Goal: Information Seeking & Learning: Learn about a topic

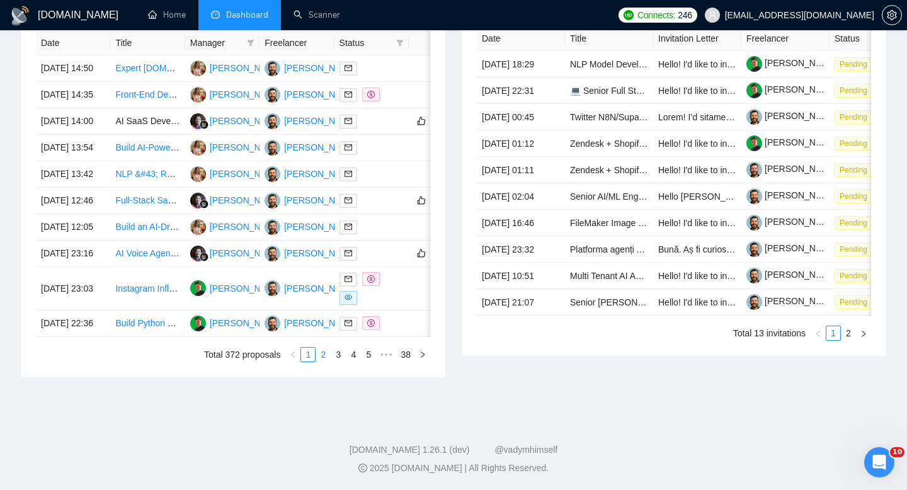
click at [328, 358] on link "2" at bounding box center [323, 355] width 14 height 14
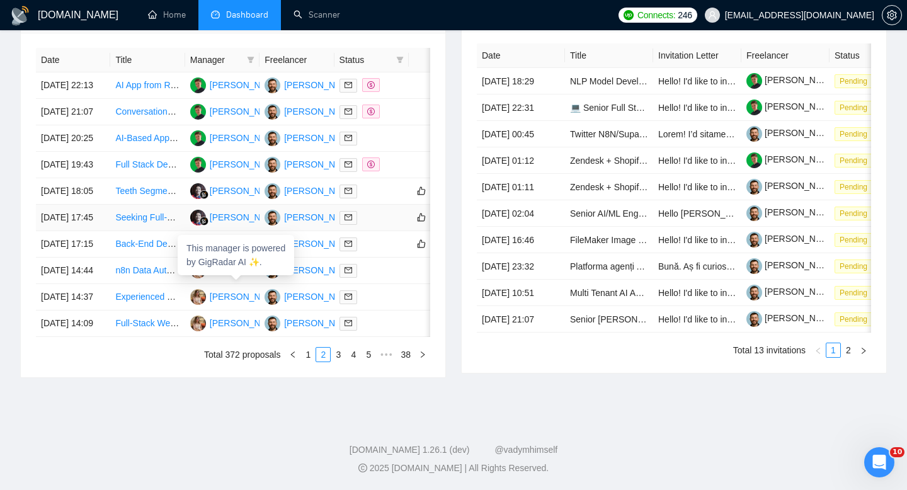
scroll to position [550, 0]
click at [94, 205] on td "29 Sep, 2025 18:05" at bounding box center [73, 191] width 74 height 26
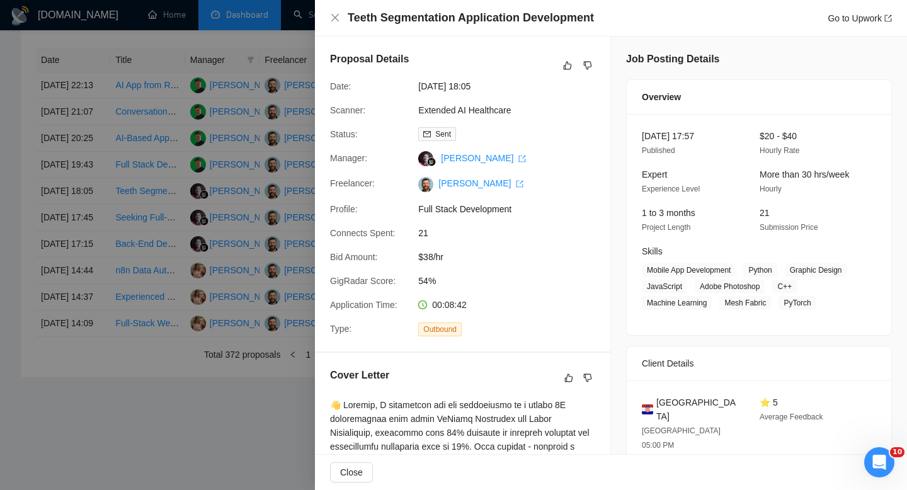
click at [374, 22] on h4 "Teeth Segmentation Application Development" at bounding box center [471, 18] width 246 height 16
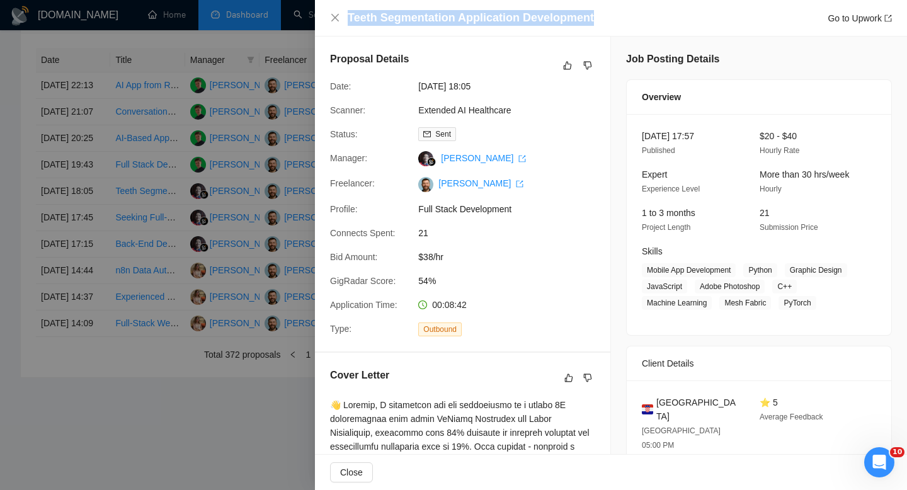
click at [374, 22] on h4 "Teeth Segmentation Application Development" at bounding box center [471, 18] width 246 height 16
copy h4 "Teeth Segmentation Application Development"
click at [333, 18] on icon "close" at bounding box center [335, 18] width 10 height 10
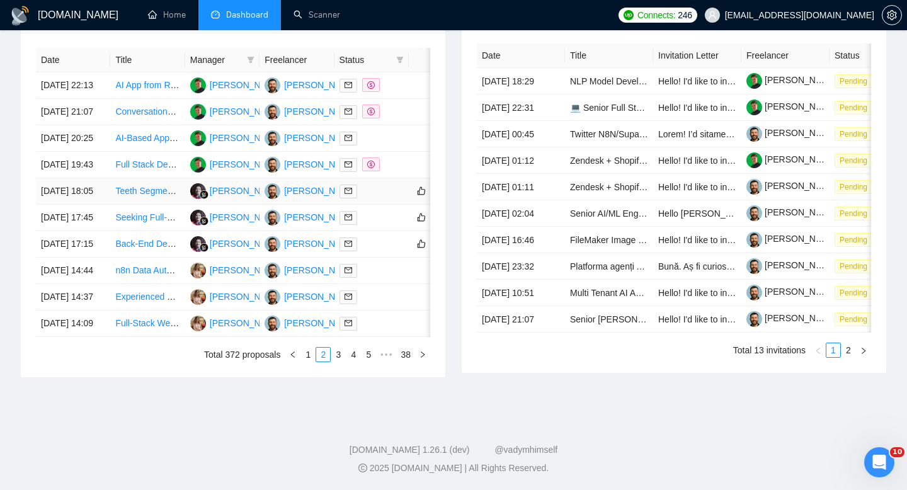
click at [96, 203] on td "29 Sep, 2025 18:05" at bounding box center [73, 191] width 74 height 26
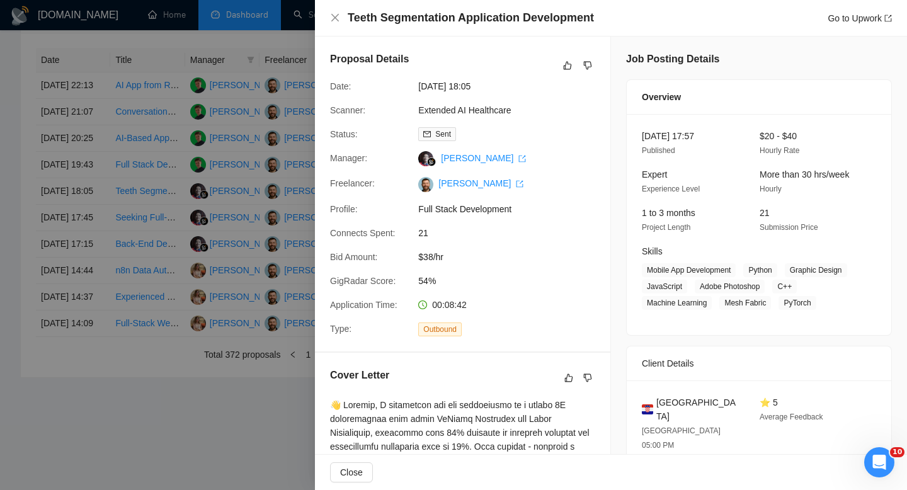
click at [680, 416] on span "Croatia" at bounding box center [697, 410] width 83 height 28
copy span "Croatia"
click at [326, 13] on div "Teeth Segmentation Application Development Go to Upwork" at bounding box center [611, 18] width 592 height 37
click at [334, 19] on icon "close" at bounding box center [335, 18] width 8 height 8
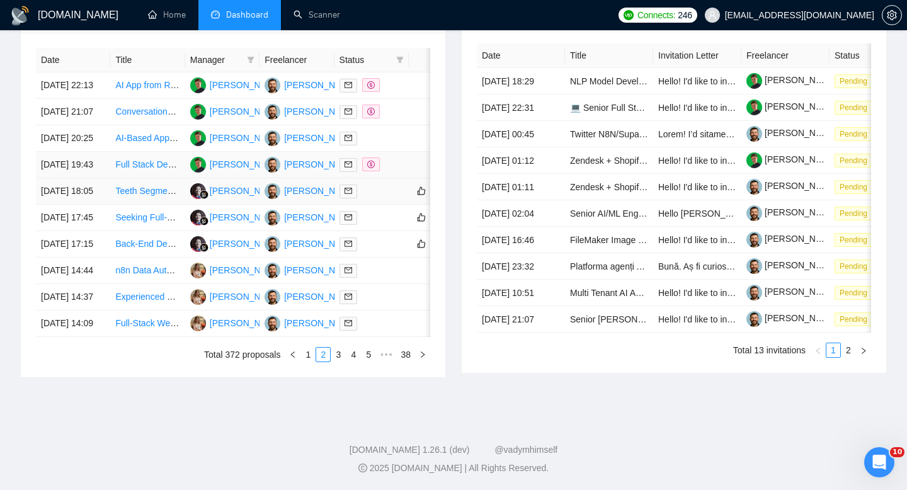
scroll to position [616, 0]
click at [308, 362] on link "1" at bounding box center [308, 355] width 14 height 14
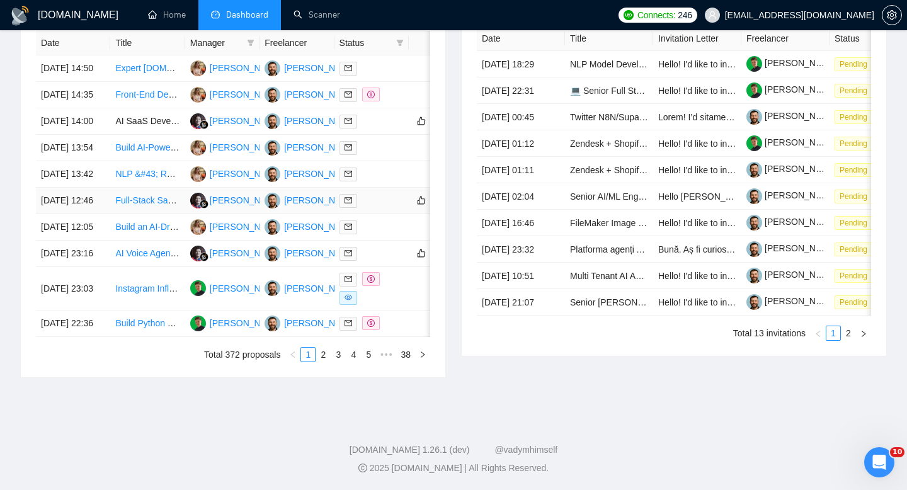
scroll to position [644, 0]
click at [324, 360] on link "2" at bounding box center [323, 355] width 14 height 14
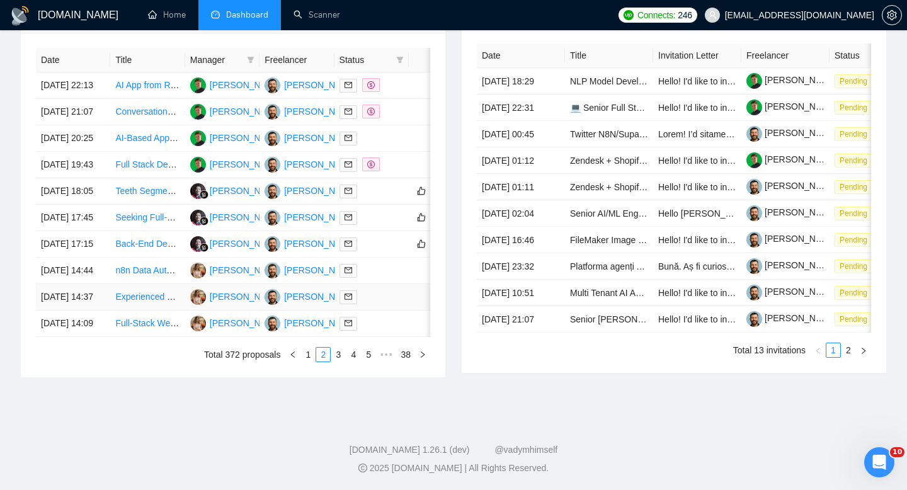
scroll to position [591, 0]
click at [103, 181] on td "29 Sep, 2025 18:05" at bounding box center [73, 191] width 74 height 26
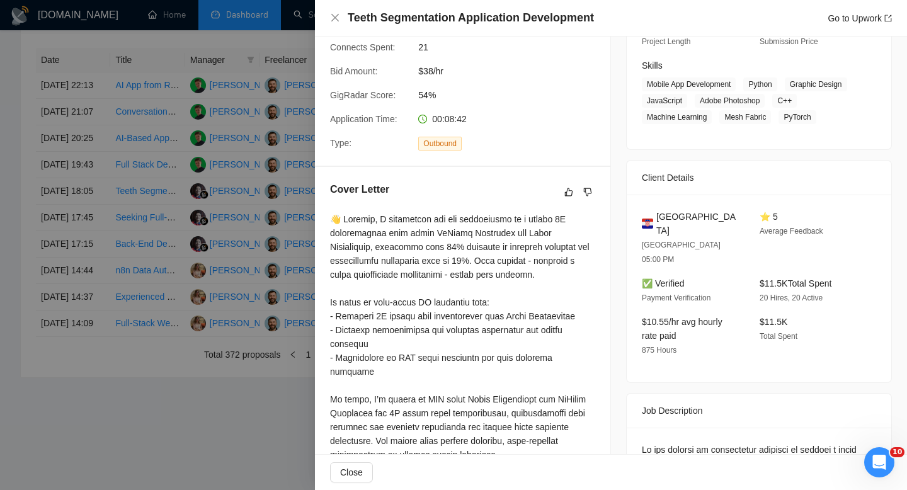
scroll to position [185, 0]
click at [334, 20] on icon "close" at bounding box center [335, 18] width 10 height 10
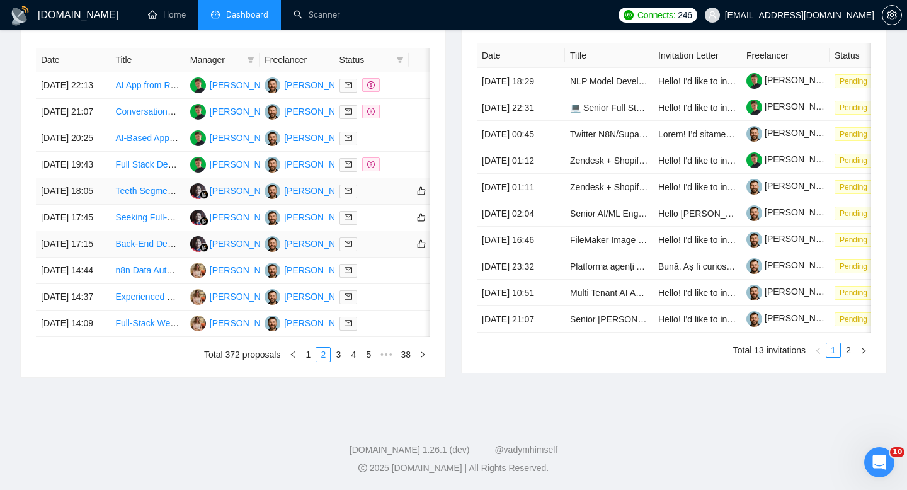
scroll to position [579, 0]
click at [304, 362] on link "1" at bounding box center [308, 355] width 14 height 14
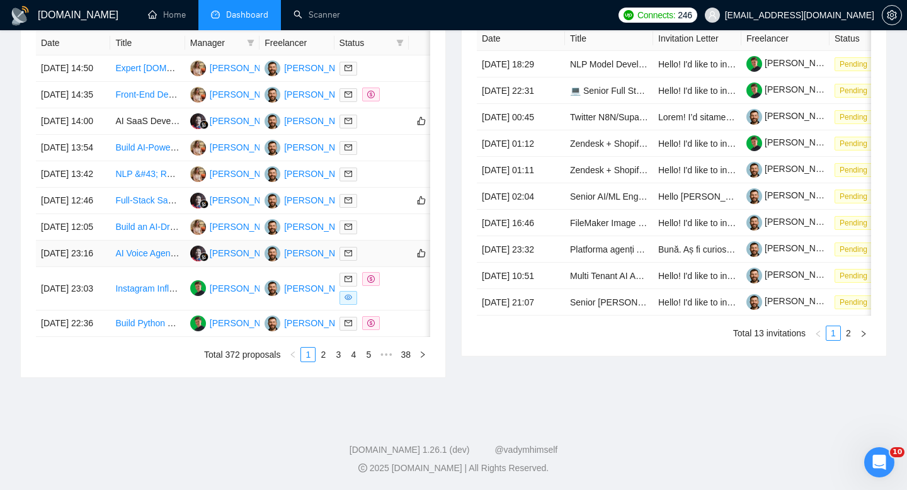
click at [104, 267] on td "[DATE] 23:16" at bounding box center [73, 254] width 74 height 26
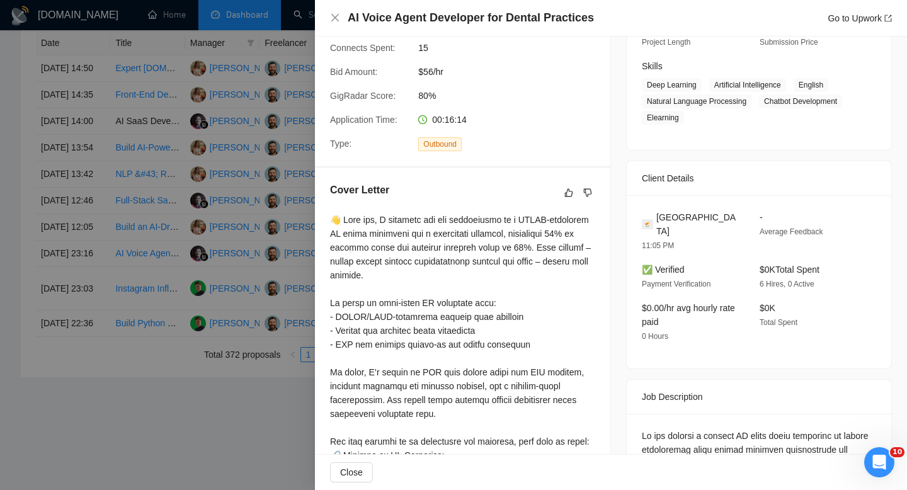
click at [496, 18] on h4 "AI Voice Agent Developer for Dental Practices" at bounding box center [471, 18] width 246 height 16
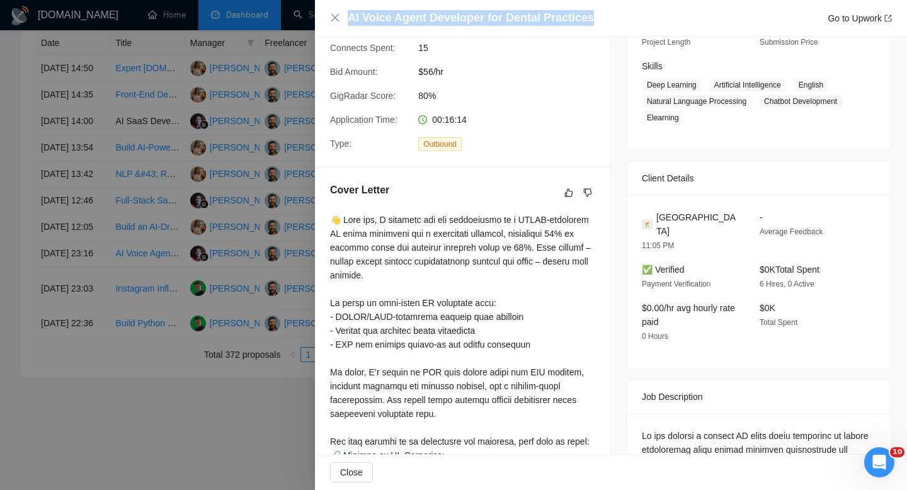
click at [496, 18] on h4 "AI Voice Agent Developer for Dental Practices" at bounding box center [471, 18] width 246 height 16
copy h4 "AI Voice Agent Developer for Dental Practices"
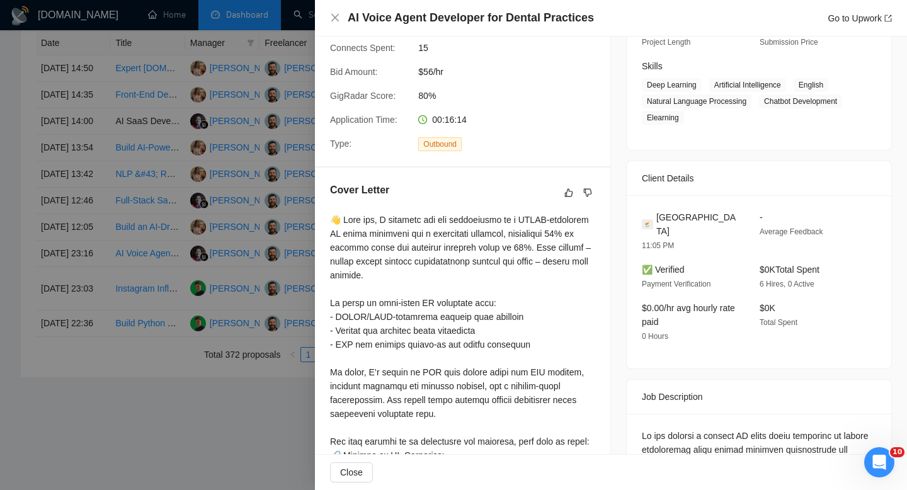
click at [100, 323] on div at bounding box center [453, 245] width 907 height 490
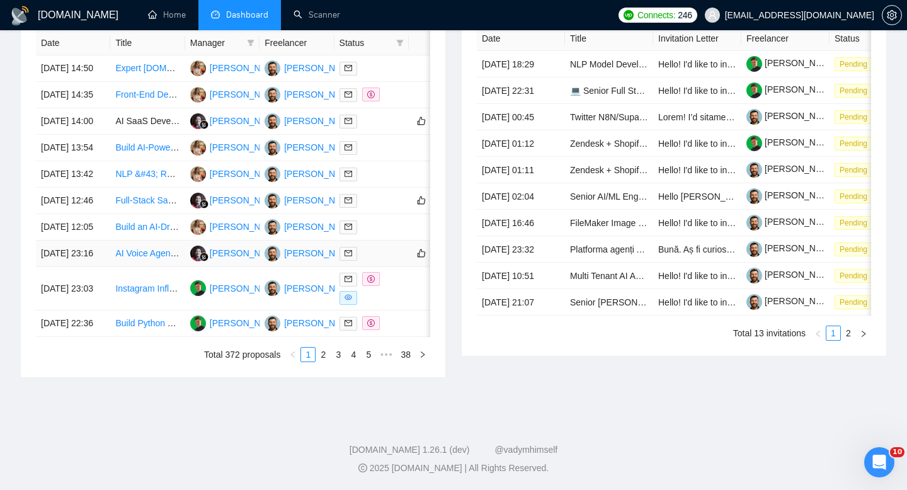
click at [79, 267] on td "[DATE] 23:16" at bounding box center [73, 254] width 74 height 26
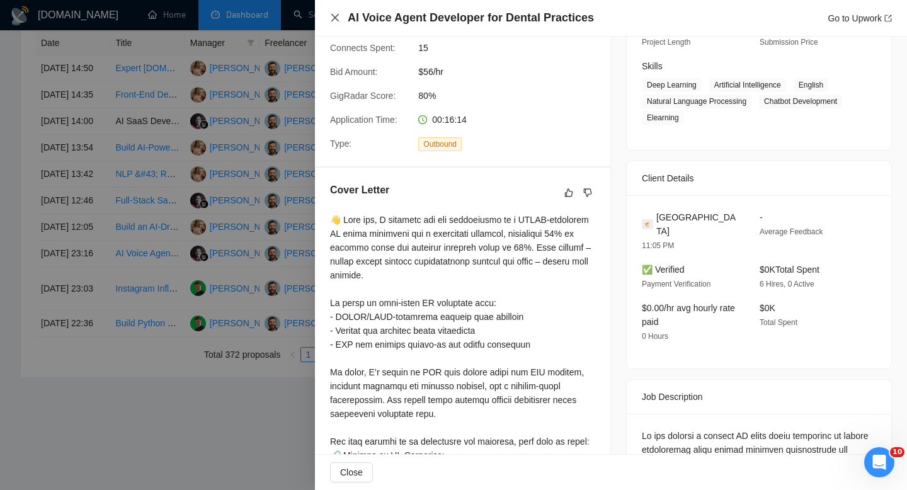
click at [334, 18] on icon "close" at bounding box center [335, 18] width 8 height 8
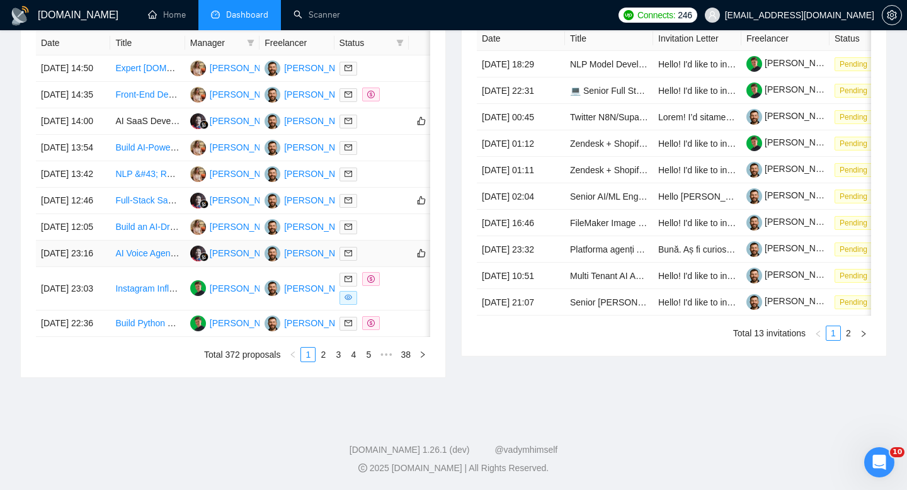
click at [96, 267] on td "[DATE] 23:16" at bounding box center [73, 254] width 74 height 26
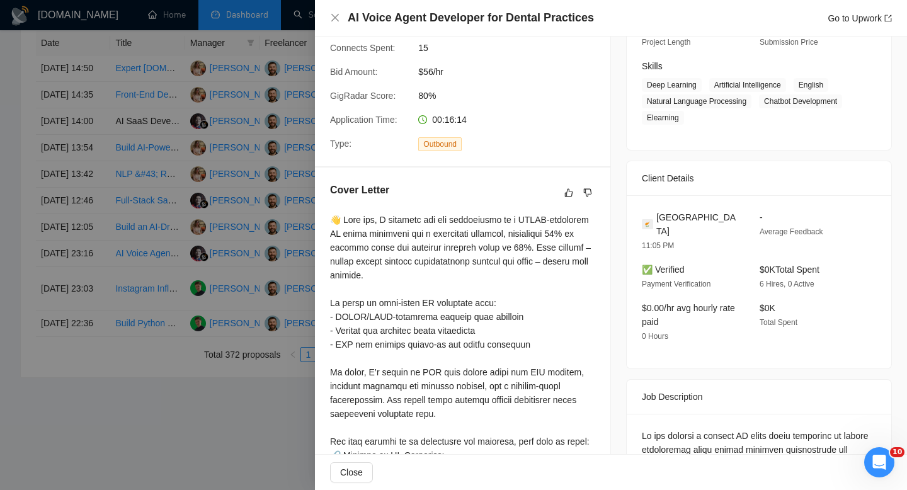
click at [658, 219] on span "Cyprus" at bounding box center [697, 224] width 83 height 28
copy span "Cyprus"
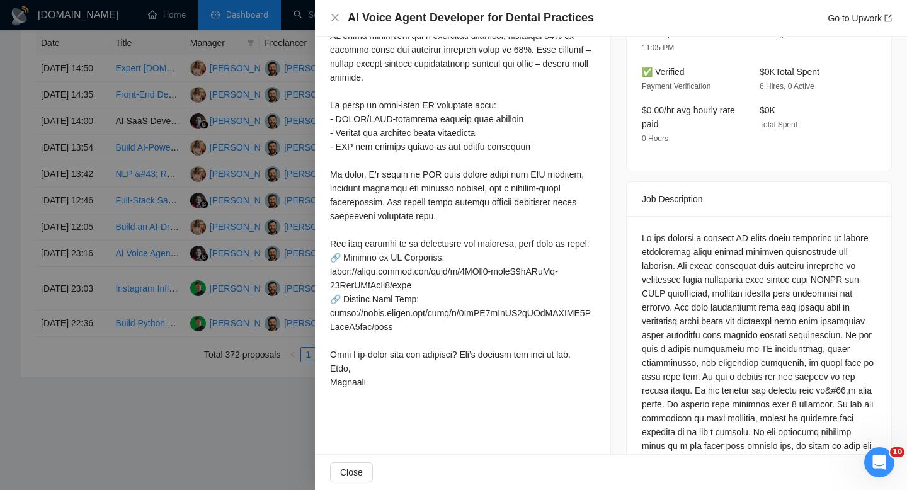
scroll to position [386, 0]
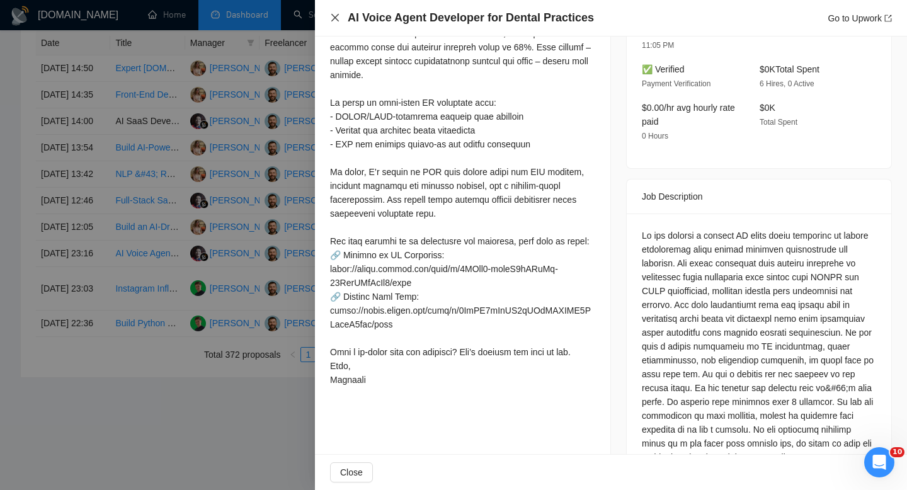
click at [338, 20] on icon "close" at bounding box center [335, 18] width 10 height 10
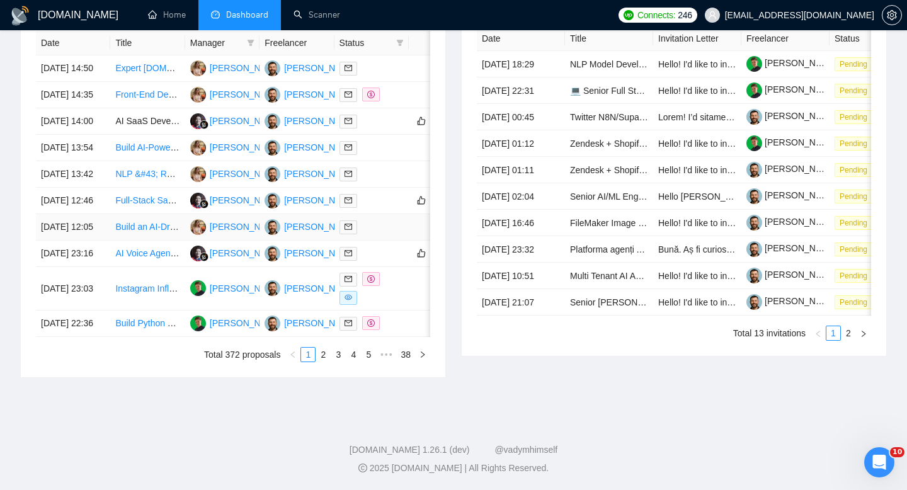
click at [97, 241] on td "[DATE] 12:05" at bounding box center [73, 227] width 74 height 26
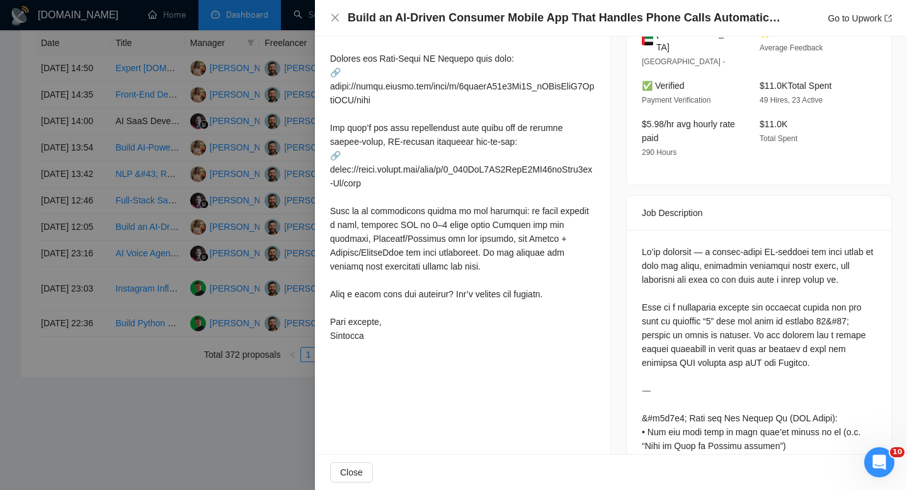
click at [396, 18] on h4 "Build an AI-Driven Consumer Mobile App That Handles Phone Calls Automatically (…" at bounding box center [565, 18] width 435 height 16
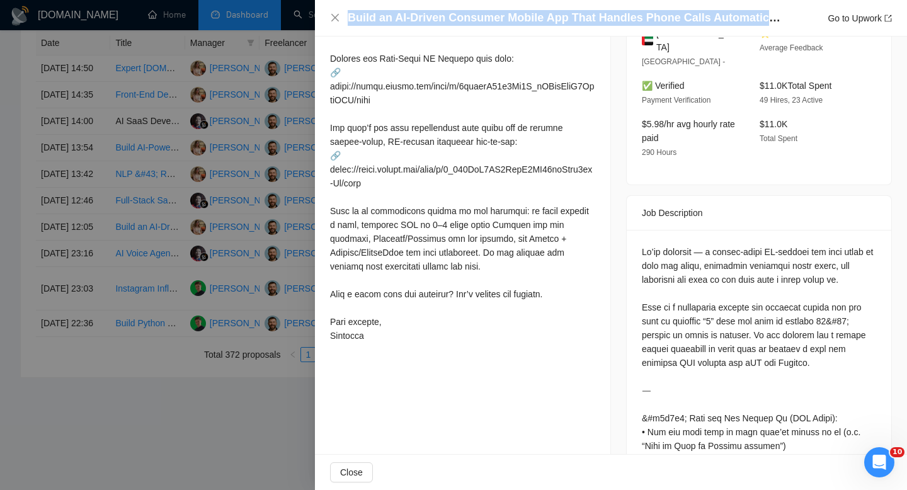
click at [396, 18] on h4 "Build an AI-Driven Consumer Mobile App That Handles Phone Calls Automatically (…" at bounding box center [565, 18] width 435 height 16
copy h4 "Build an AI-Driven Consumer Mobile App That Handles Phone Calls Automatically (…"
click at [338, 20] on icon "close" at bounding box center [335, 18] width 8 height 8
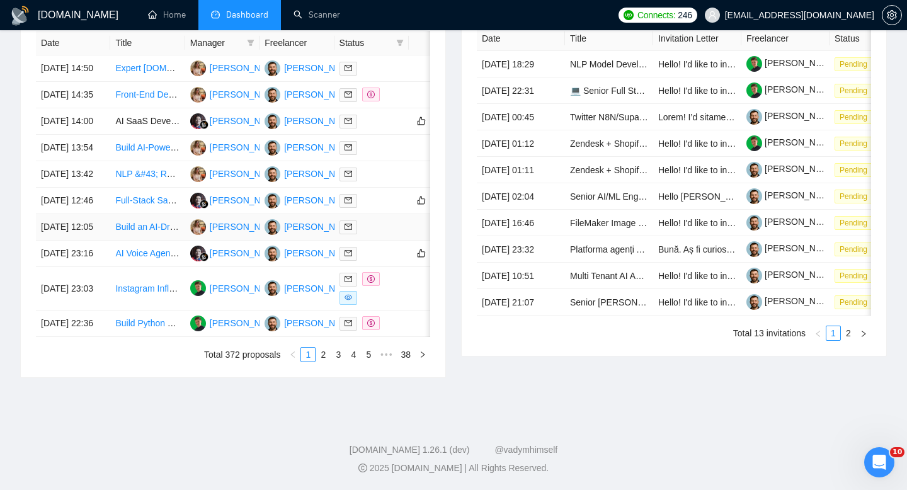
click at [105, 241] on td "[DATE] 12:05" at bounding box center [73, 227] width 74 height 26
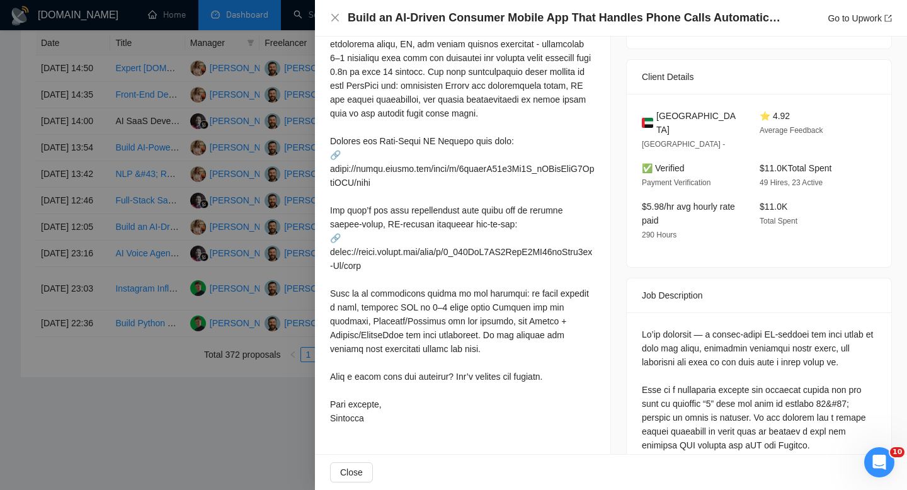
scroll to position [263, 0]
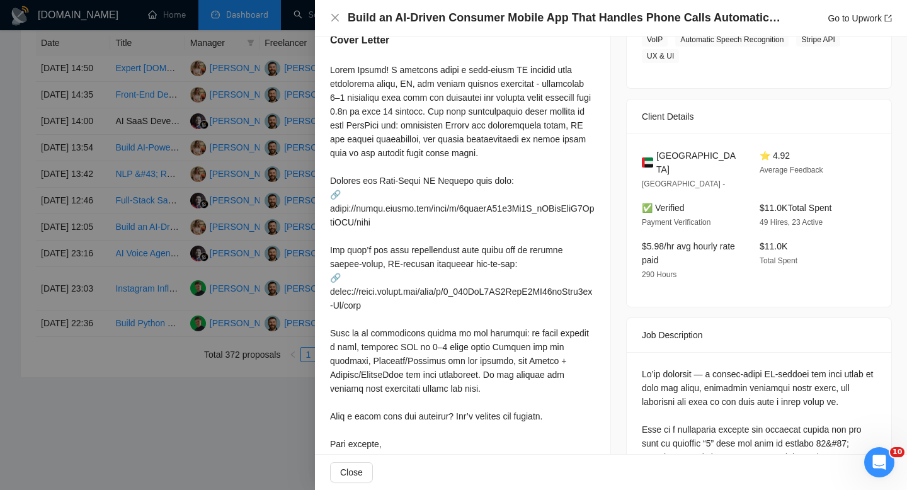
click at [396, 12] on h4 "Build an AI-Driven Consumer Mobile App That Handles Phone Calls Automatically (…" at bounding box center [565, 18] width 435 height 16
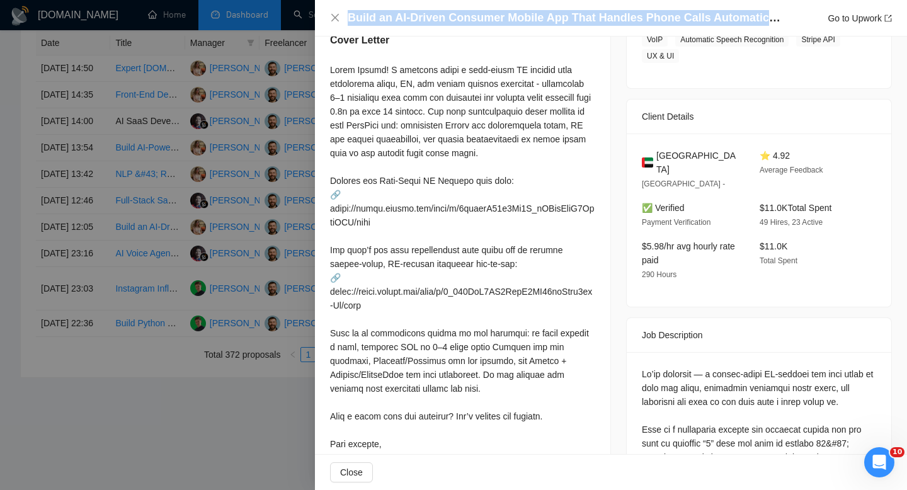
click at [396, 12] on h4 "Build an AI-Driven Consumer Mobile App That Handles Phone Calls Automatically (…" at bounding box center [565, 18] width 435 height 16
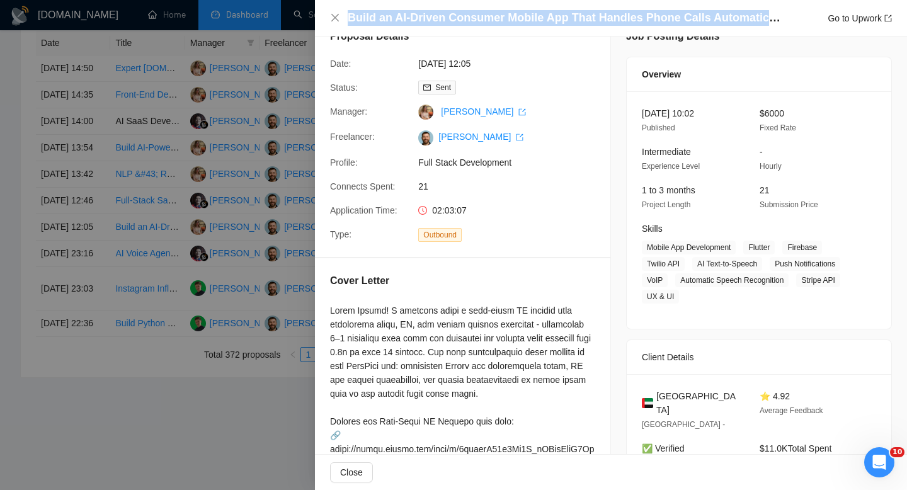
scroll to position [0, 0]
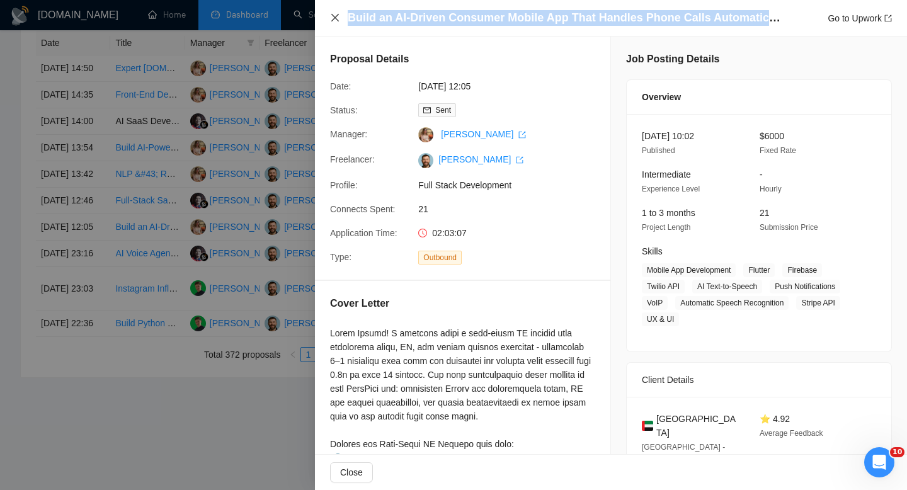
click at [339, 13] on icon "close" at bounding box center [335, 18] width 10 height 10
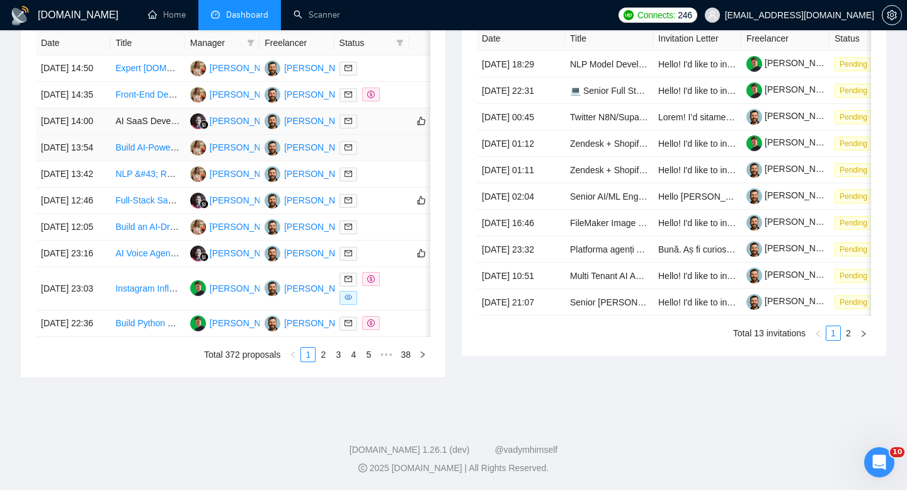
click at [105, 119] on td "[DATE] 14:00" at bounding box center [73, 121] width 74 height 26
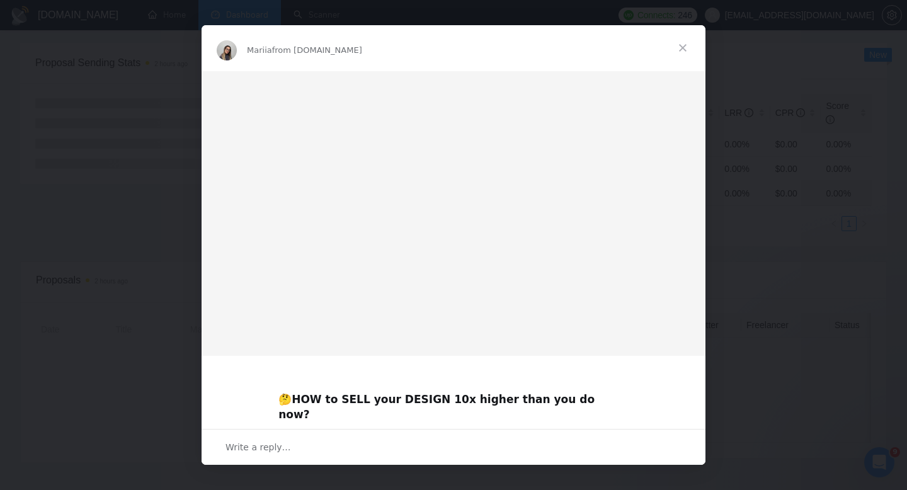
scroll to position [181, 0]
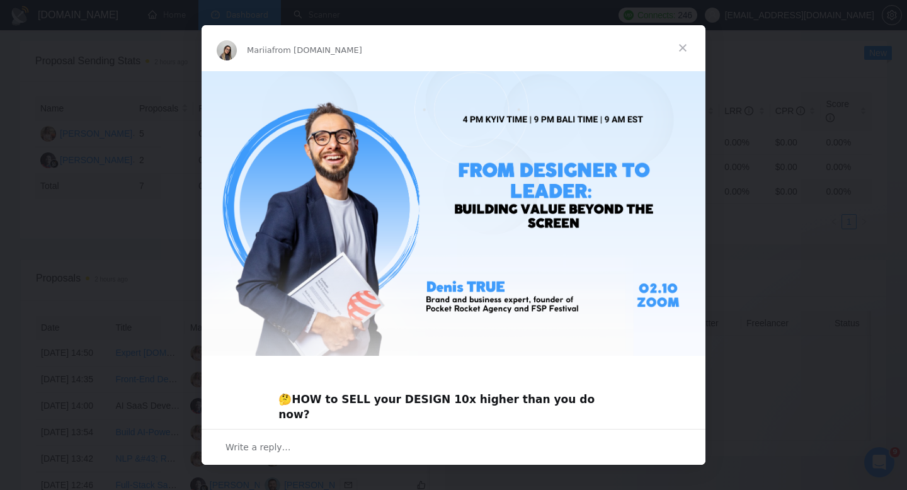
click at [680, 50] on span "Close" at bounding box center [682, 47] width 45 height 45
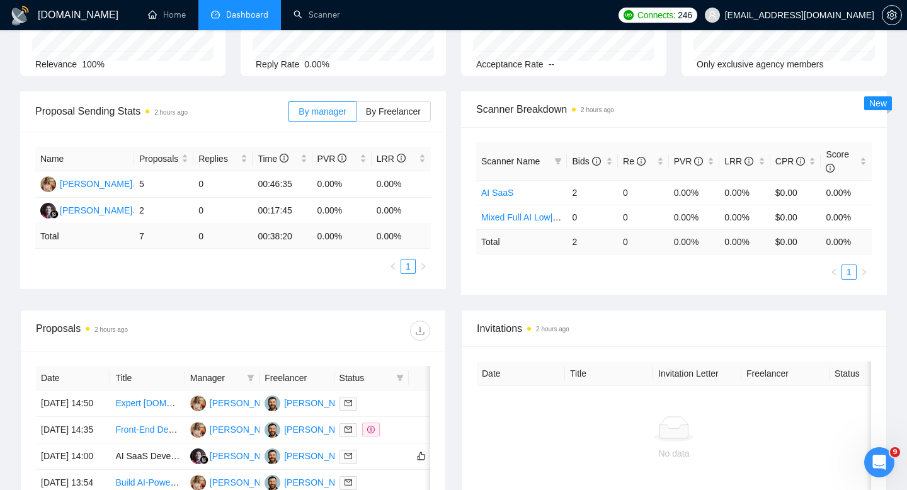
scroll to position [15, 0]
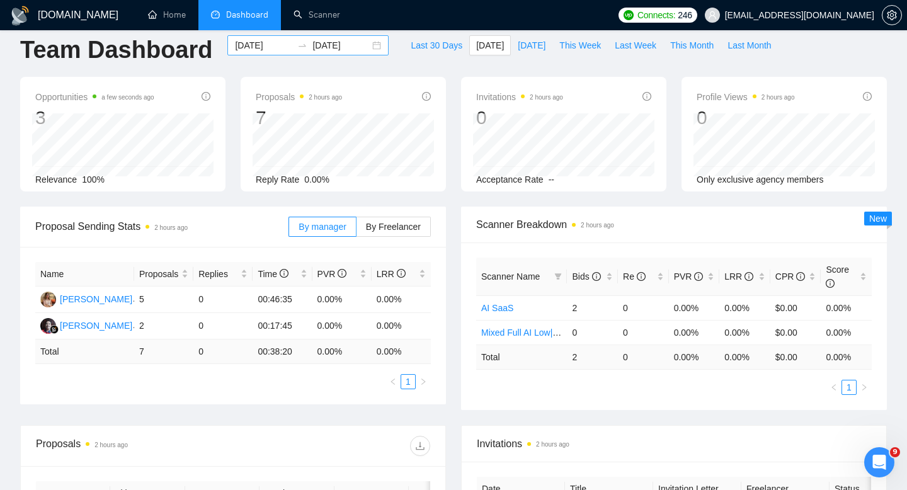
click at [269, 48] on input "[DATE]" at bounding box center [263, 45] width 57 height 14
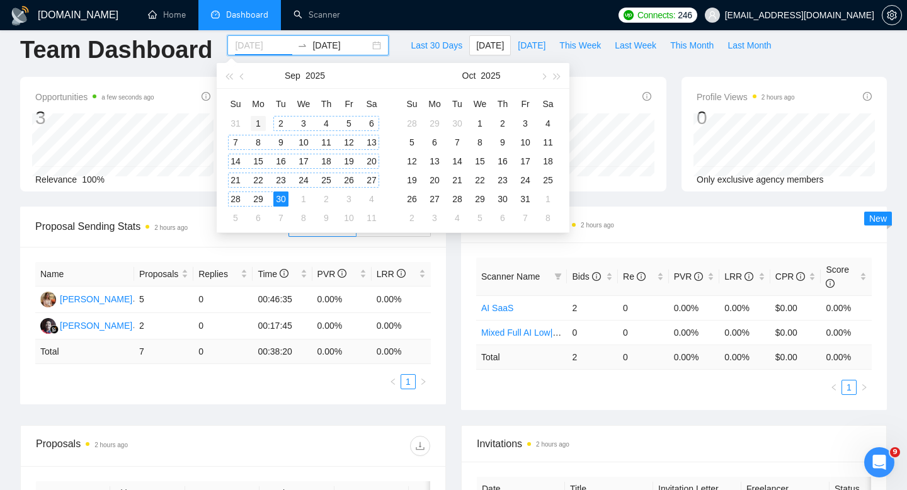
type input "[DATE]"
click at [262, 122] on div "1" at bounding box center [258, 123] width 15 height 15
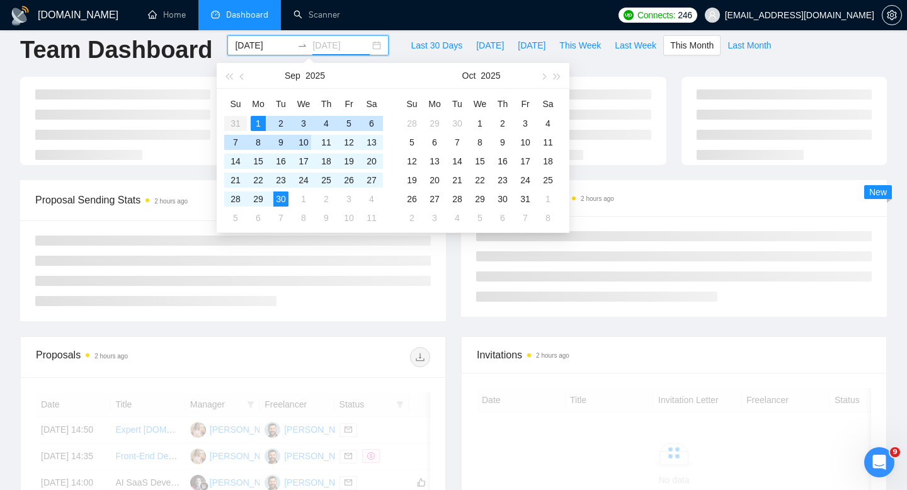
type input "[DATE]"
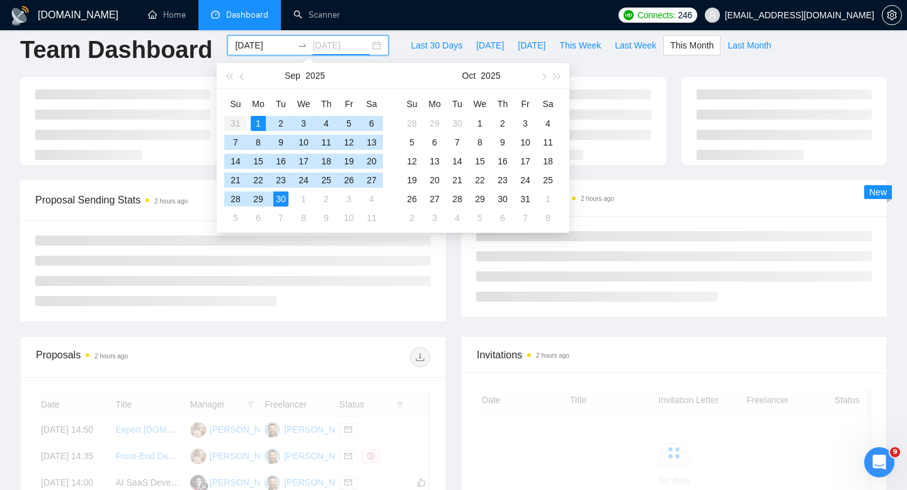
click at [287, 197] on div "30" at bounding box center [280, 198] width 15 height 15
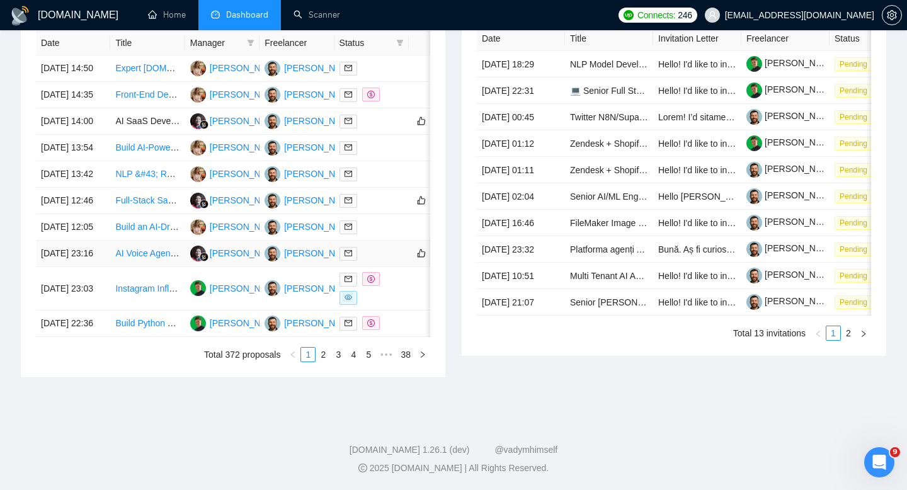
scroll to position [559, 0]
click at [103, 214] on td "[DATE] 12:46" at bounding box center [73, 201] width 74 height 26
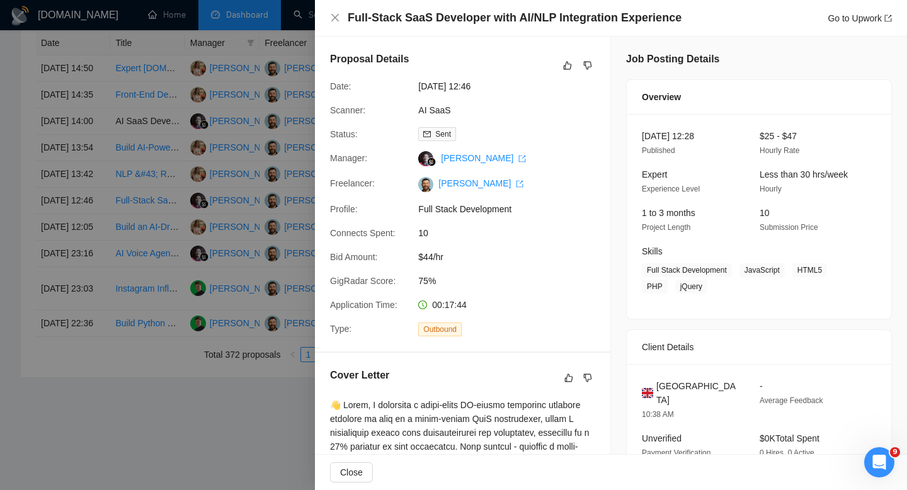
click at [503, 19] on h4 "Full-Stack SaaS Developer with AI/NLP Integration Experience" at bounding box center [515, 18] width 334 height 16
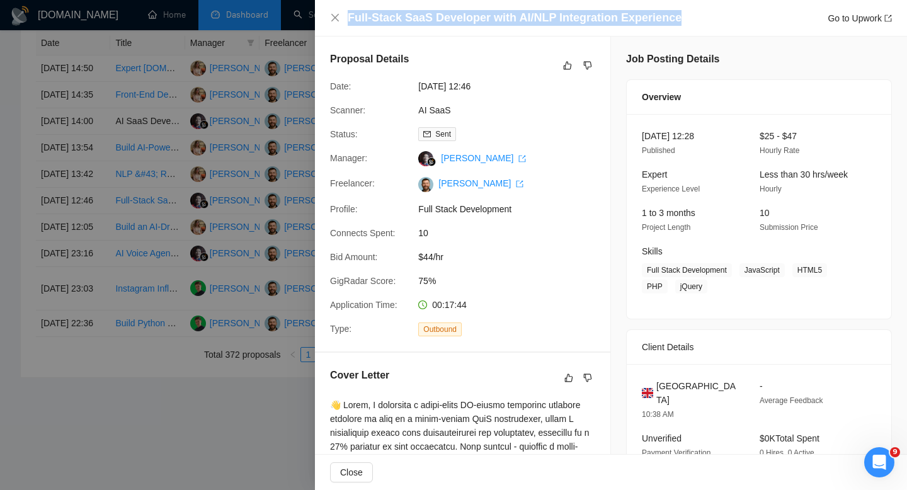
click at [503, 19] on h4 "Full-Stack SaaS Developer with AI/NLP Integration Experience" at bounding box center [515, 18] width 334 height 16
copy h4 "Full-Stack SaaS Developer with AI/NLP Integration Experience"
click at [337, 21] on icon "close" at bounding box center [335, 18] width 10 height 10
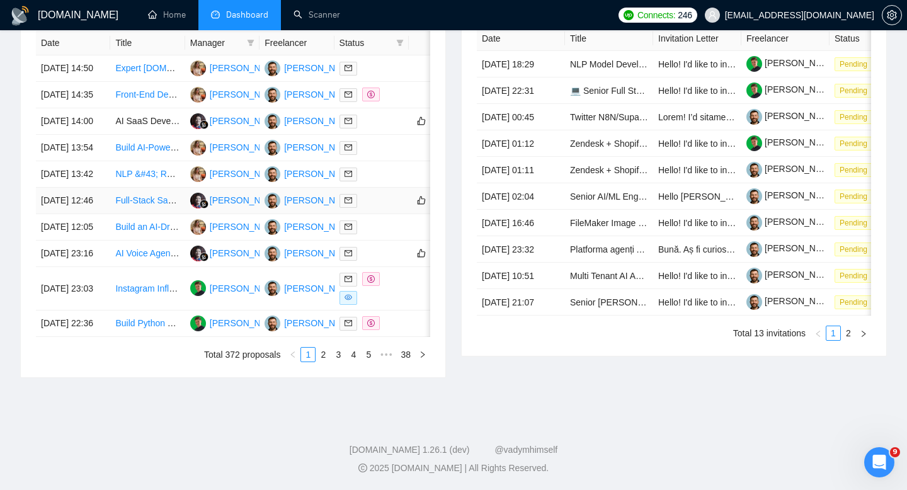
click at [93, 214] on td "[DATE] 12:46" at bounding box center [73, 201] width 74 height 26
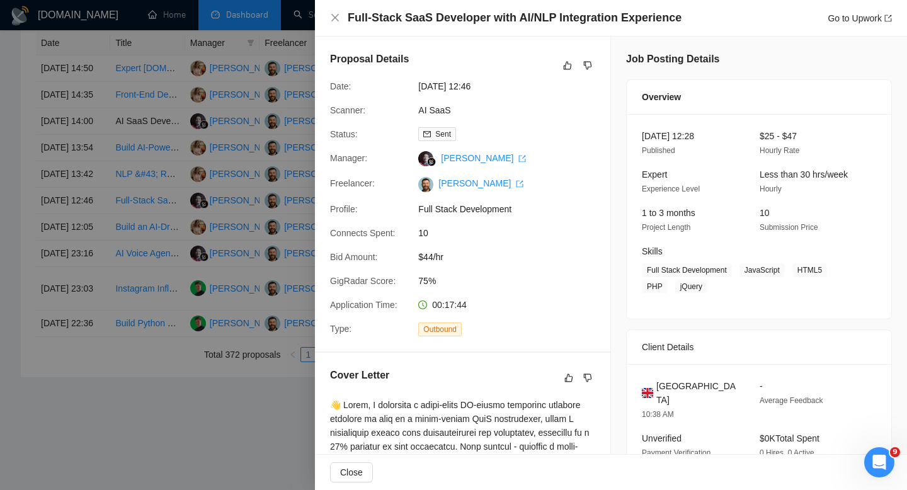
scroll to position [89, 0]
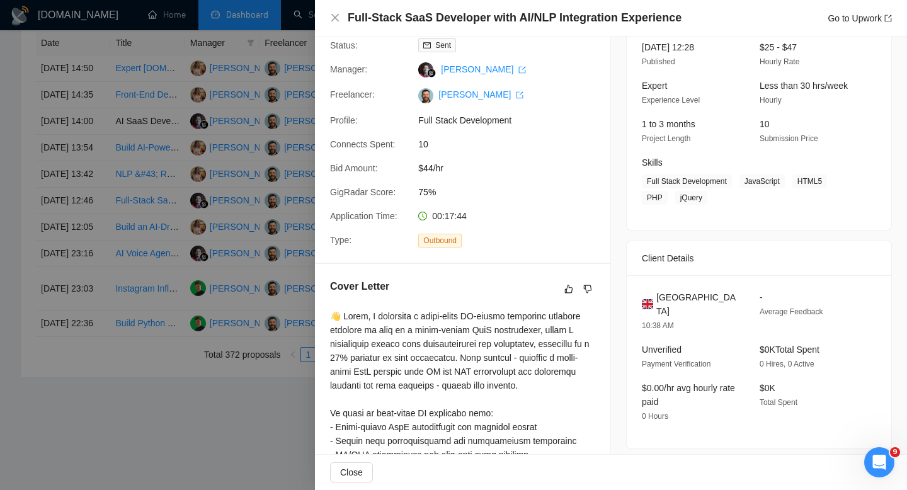
click at [680, 296] on span "United Kingdom" at bounding box center [697, 304] width 83 height 28
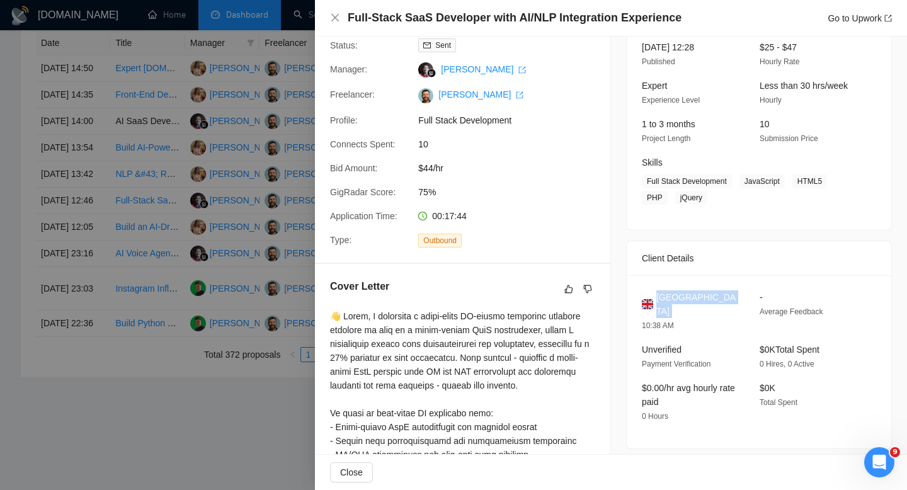
click at [680, 296] on span "United Kingdom" at bounding box center [697, 304] width 83 height 28
copy span "United Kingdom"
click at [336, 14] on icon "close" at bounding box center [335, 18] width 10 height 10
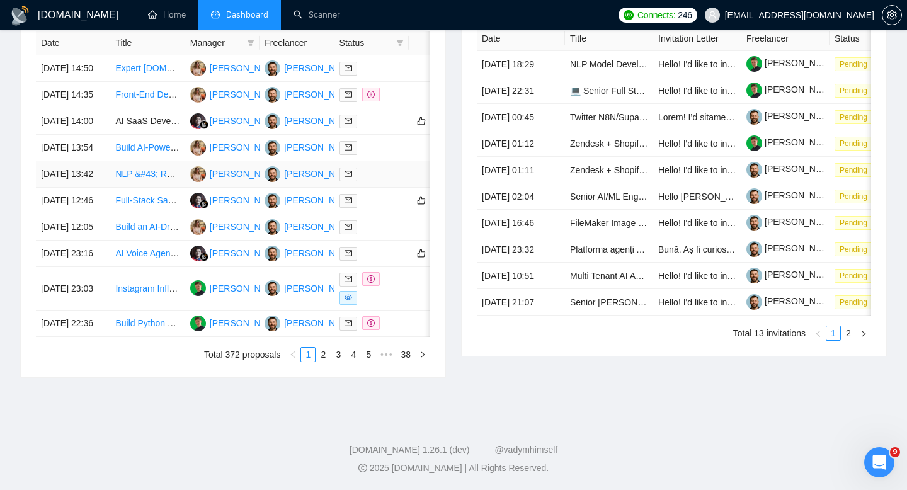
click at [106, 188] on td "[DATE] 13:42" at bounding box center [73, 174] width 74 height 26
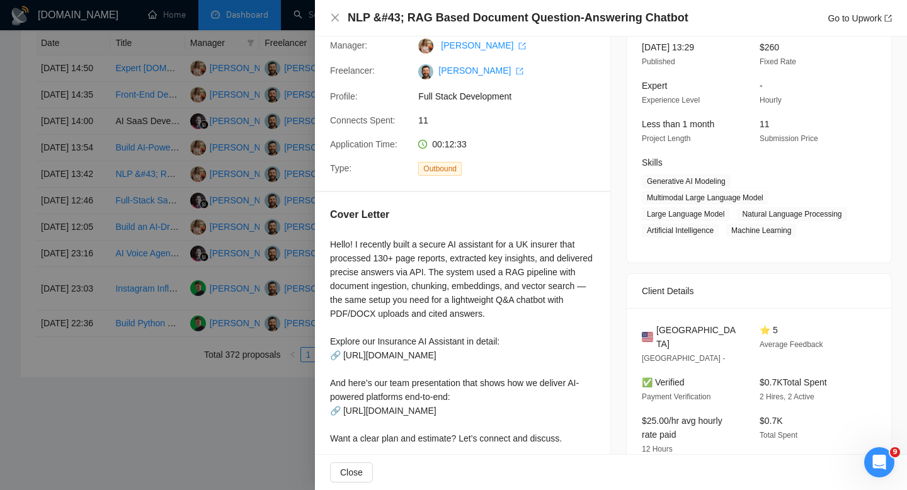
click at [418, 17] on h4 "NLP &#43; RAG Based Document Question-Answering Chatbot" at bounding box center [518, 18] width 341 height 16
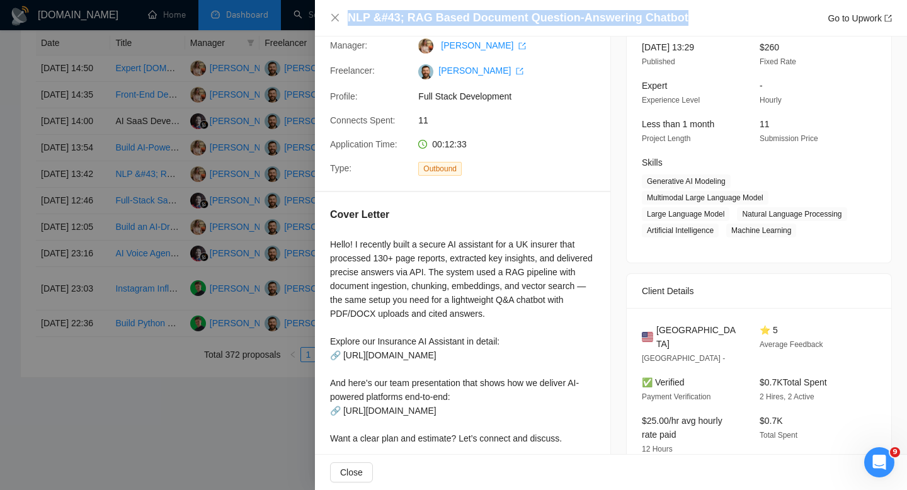
click at [418, 17] on h4 "NLP &#43; RAG Based Document Question-Answering Chatbot" at bounding box center [518, 18] width 341 height 16
copy h4 "NLP &#43; RAG Based Document Question-Answering Chatbot"
click at [336, 17] on icon "close" at bounding box center [335, 18] width 8 height 8
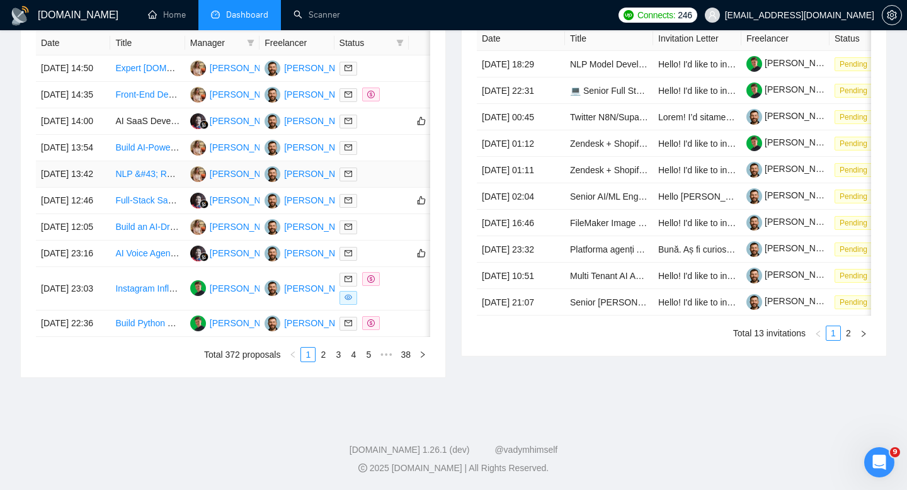
click at [105, 188] on td "[DATE] 13:42" at bounding box center [73, 174] width 74 height 26
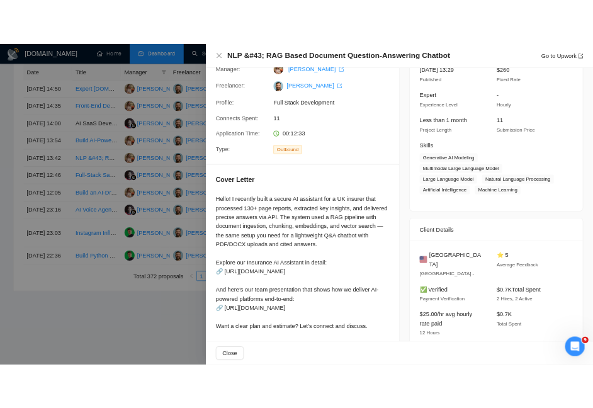
scroll to position [0, 0]
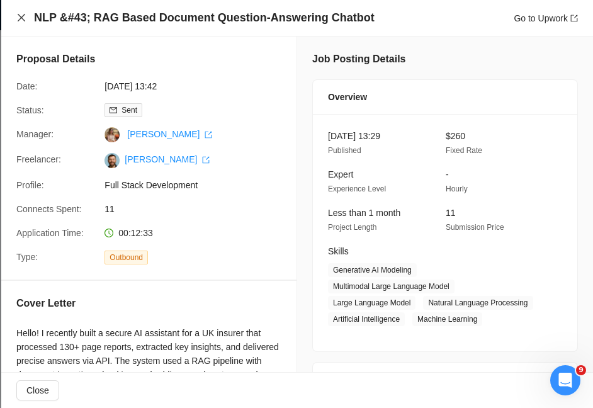
click at [22, 18] on icon "close" at bounding box center [22, 18] width 8 height 8
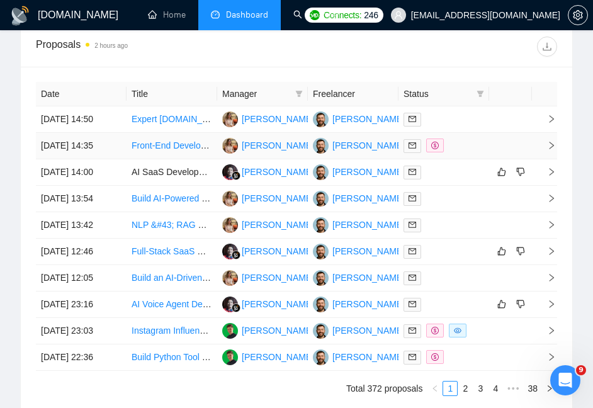
scroll to position [877, 0]
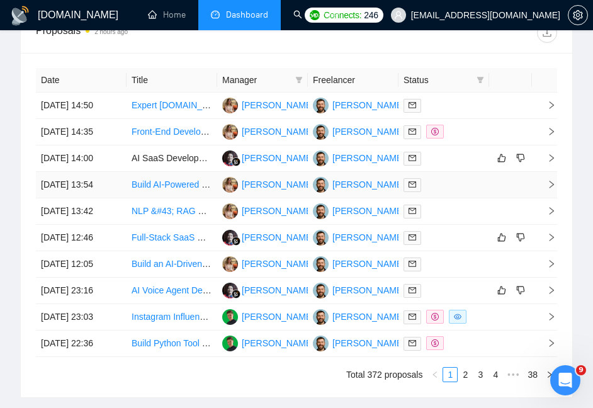
click at [113, 198] on td "[DATE] 13:54" at bounding box center [81, 185] width 91 height 26
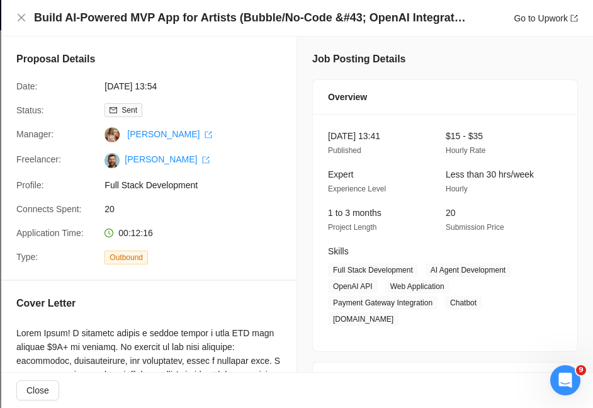
click at [256, 20] on h4 "Build AI-Powered MVP App for Artists (Bubble/No-Code &#43; OpenAI Integration)" at bounding box center [251, 18] width 435 height 16
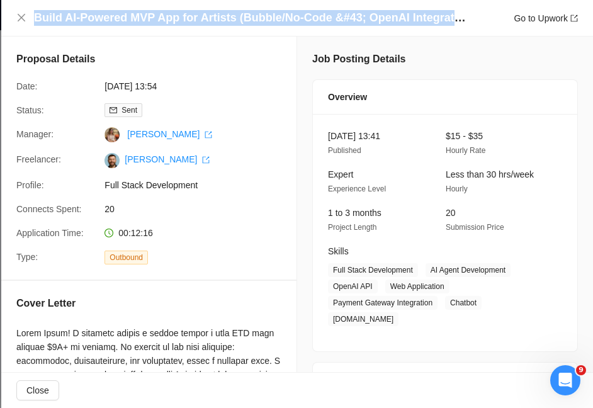
click at [256, 20] on h4 "Build AI-Powered MVP App for Artists (Bubble/No-Code &#43; OpenAI Integration)" at bounding box center [251, 18] width 435 height 16
copy h4 "Build AI-Powered MVP App for Artists (Bubble/No-Code &#43; OpenAI Integration)"
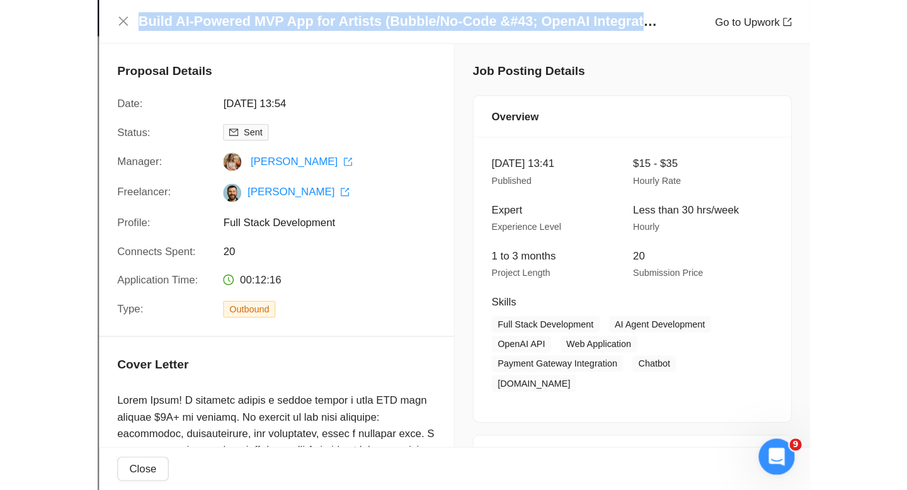
scroll to position [646, 0]
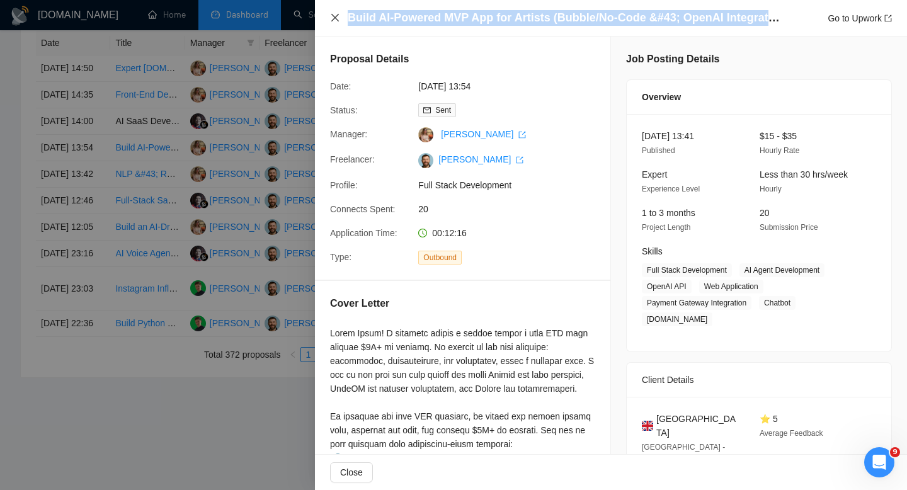
click at [336, 14] on icon "close" at bounding box center [335, 18] width 10 height 10
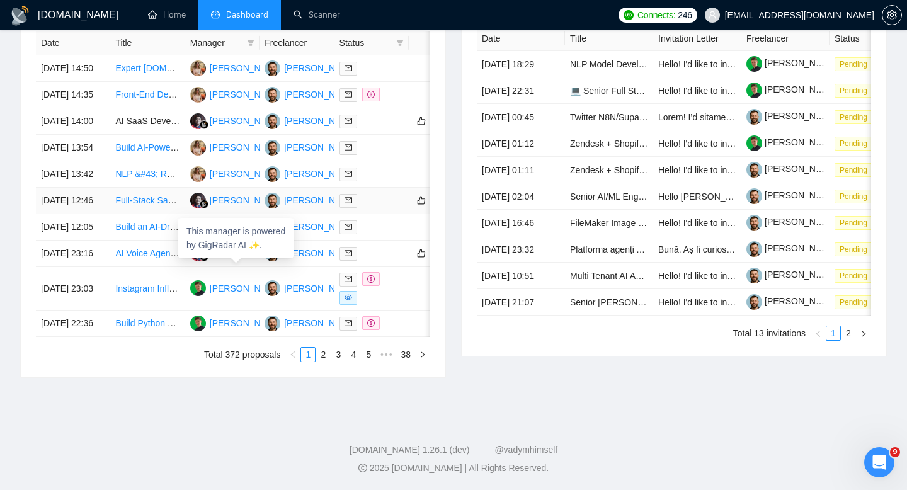
scroll to position [627, 0]
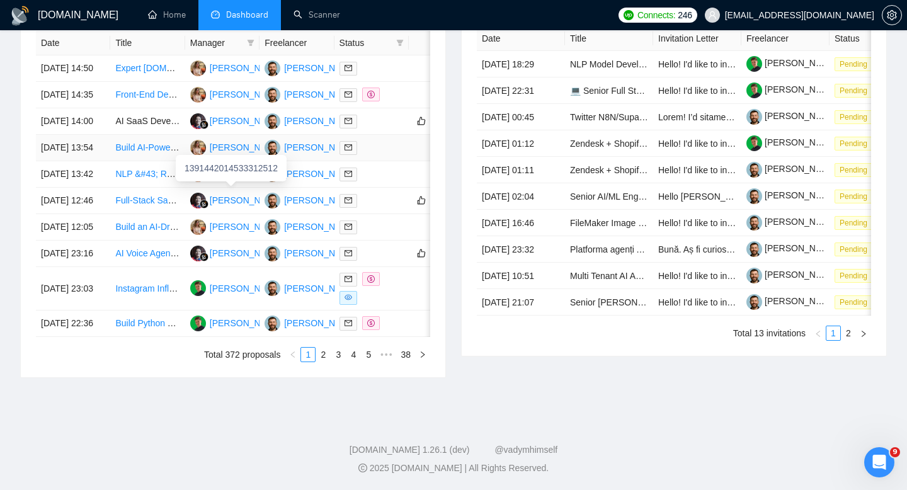
click at [232, 140] on div "[PERSON_NAME]" at bounding box center [246, 147] width 72 height 14
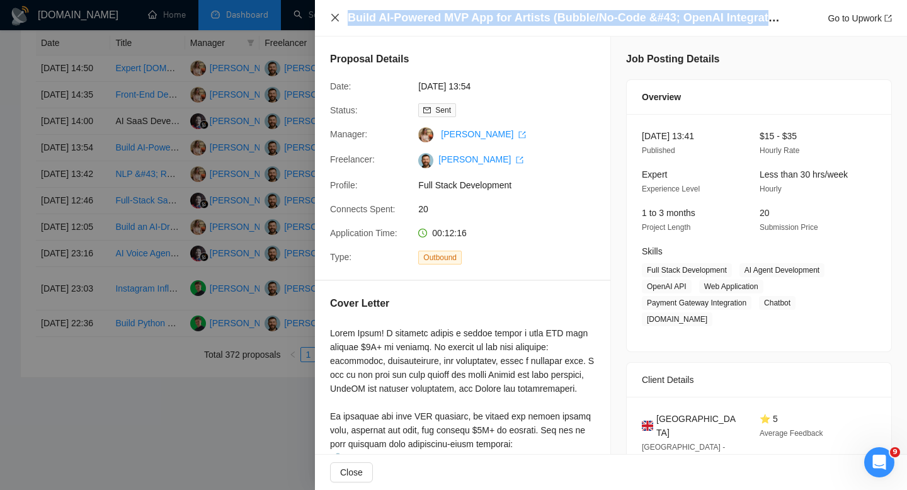
click at [336, 13] on icon "close" at bounding box center [335, 18] width 10 height 10
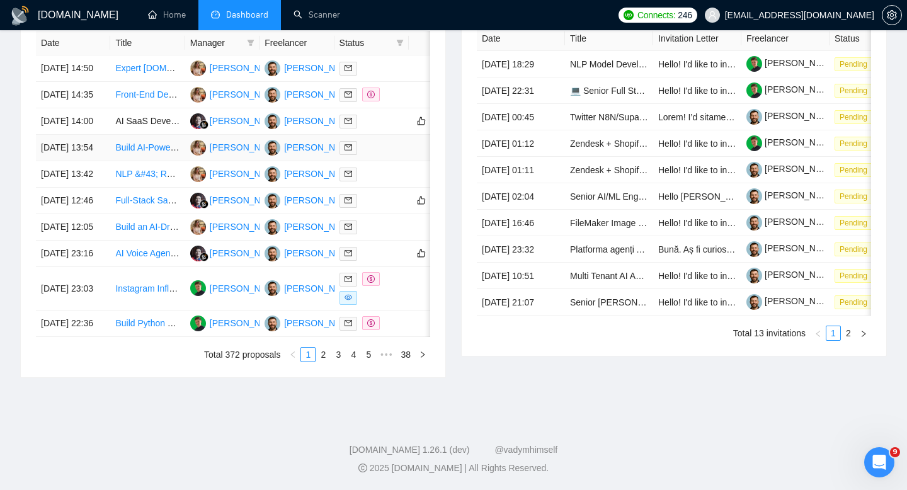
click at [109, 135] on td "[DATE] 13:54" at bounding box center [73, 148] width 74 height 26
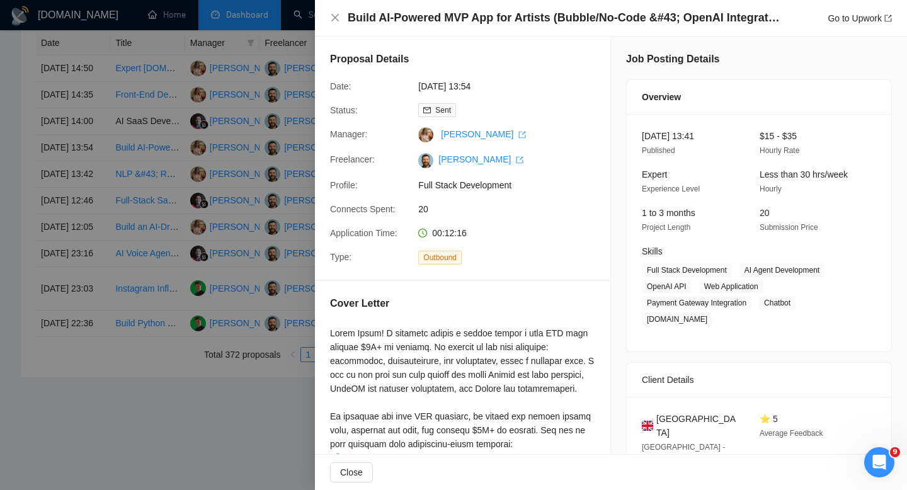
scroll to position [174, 0]
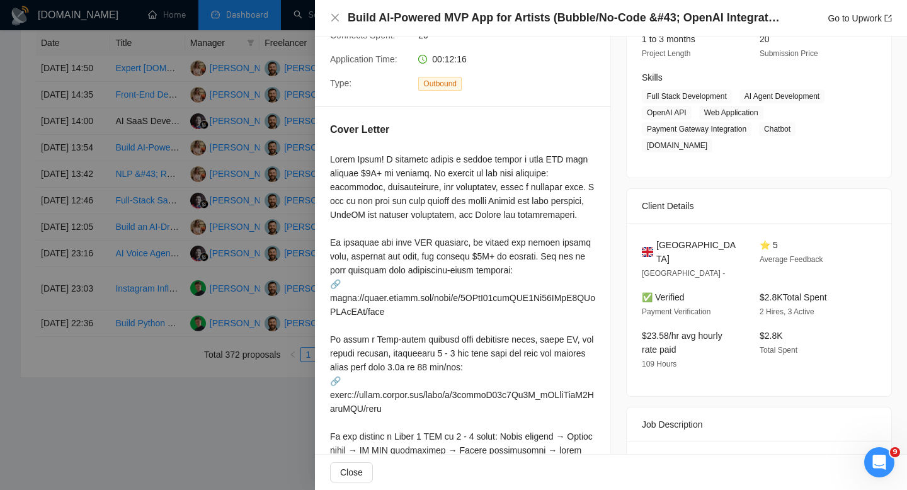
click at [673, 238] on span "United Kingdom" at bounding box center [697, 252] width 83 height 28
copy span "United Kingdom"
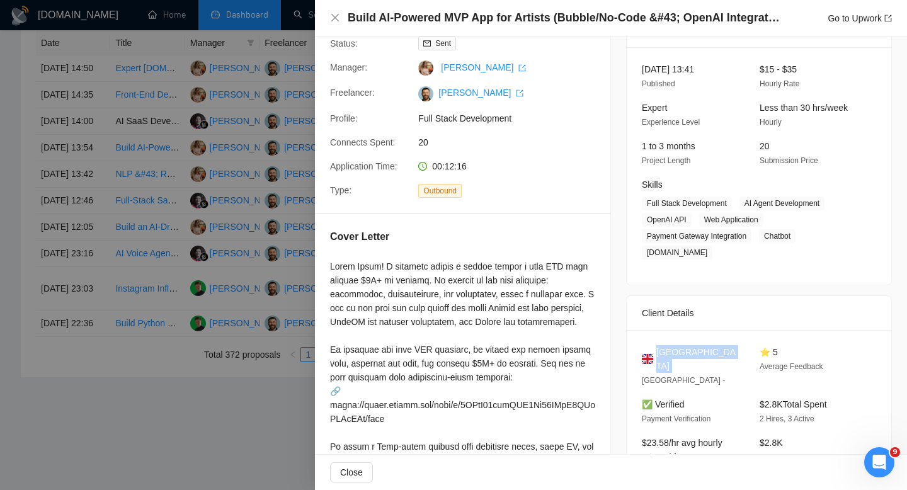
scroll to position [0, 0]
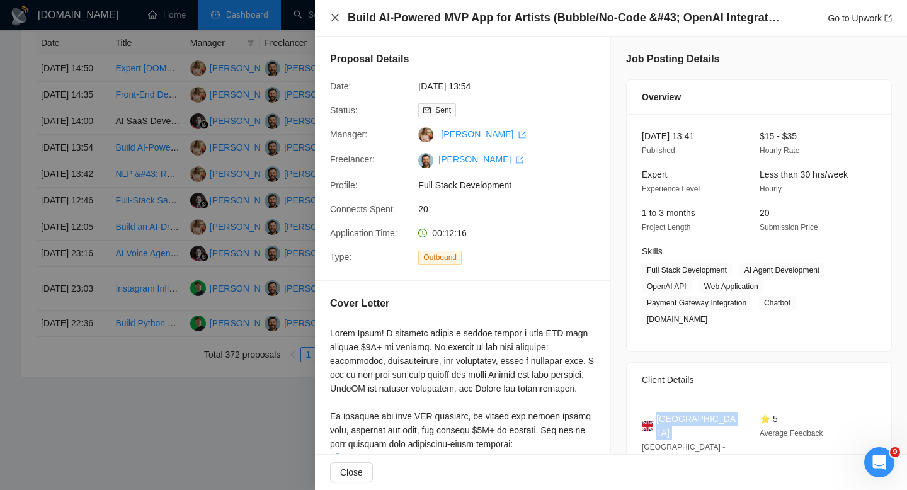
click at [334, 19] on icon "close" at bounding box center [335, 18] width 8 height 8
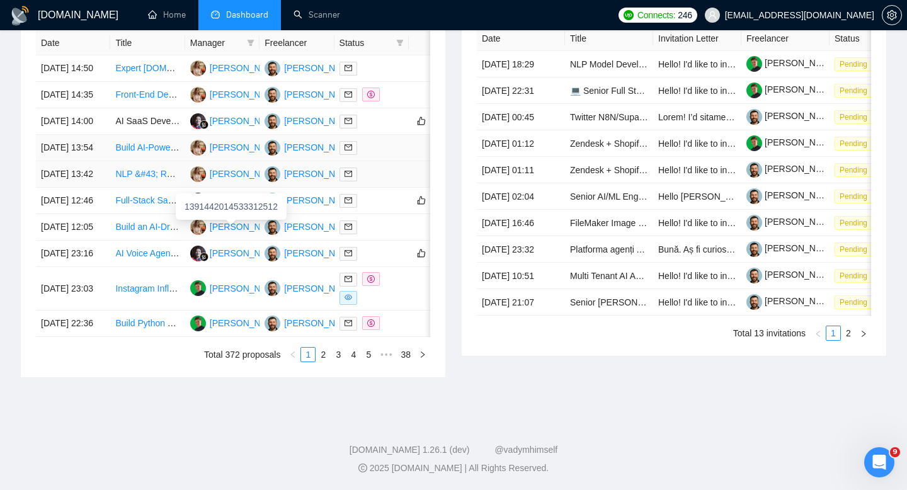
scroll to position [585, 0]
click at [107, 111] on td "[DATE] 14:00" at bounding box center [73, 121] width 74 height 26
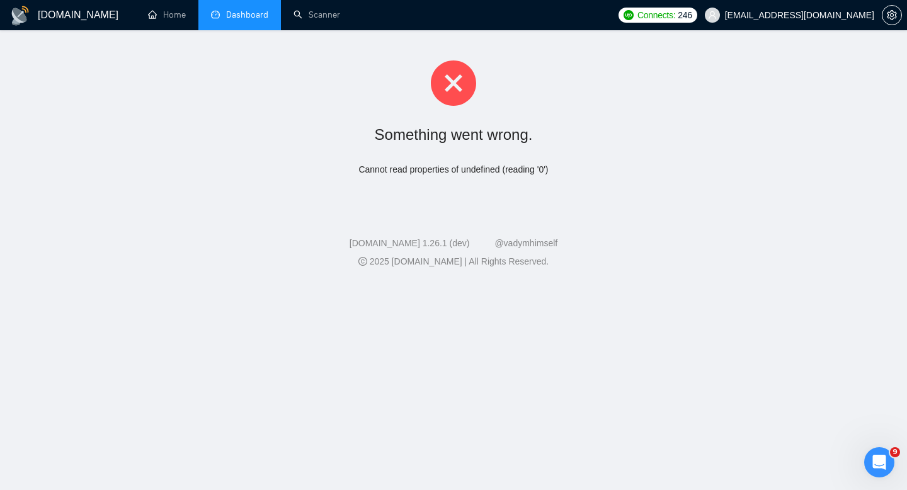
scroll to position [0, 0]
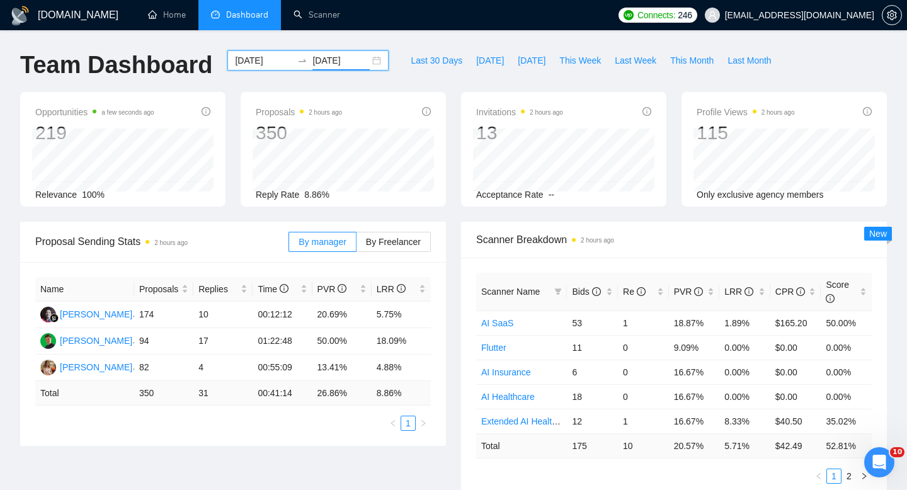
click at [346, 65] on input "2025-09-29" at bounding box center [340, 61] width 57 height 14
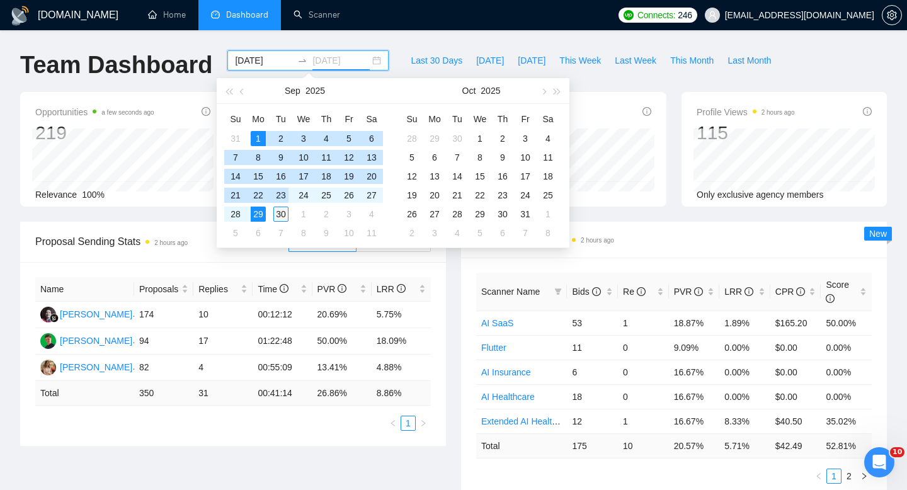
type input "[DATE]"
click at [284, 210] on div "30" at bounding box center [280, 214] width 15 height 15
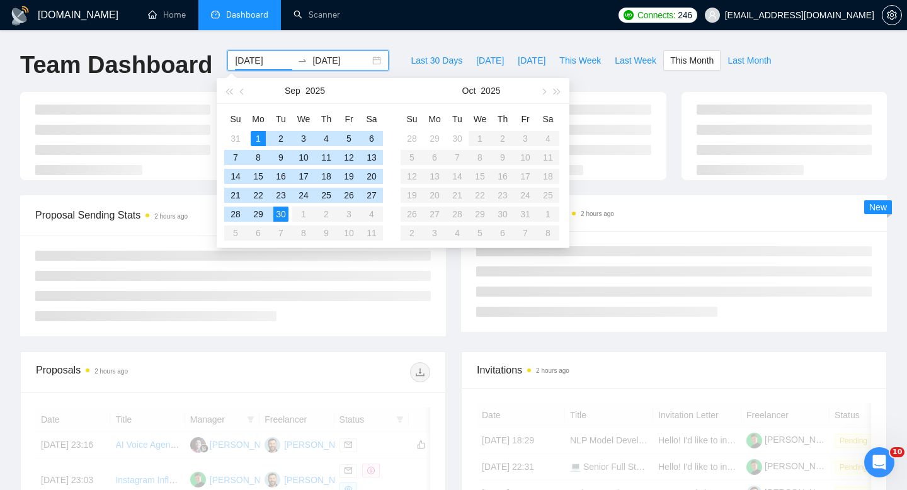
type input "[DATE]"
click at [261, 135] on div "1" at bounding box center [258, 138] width 15 height 15
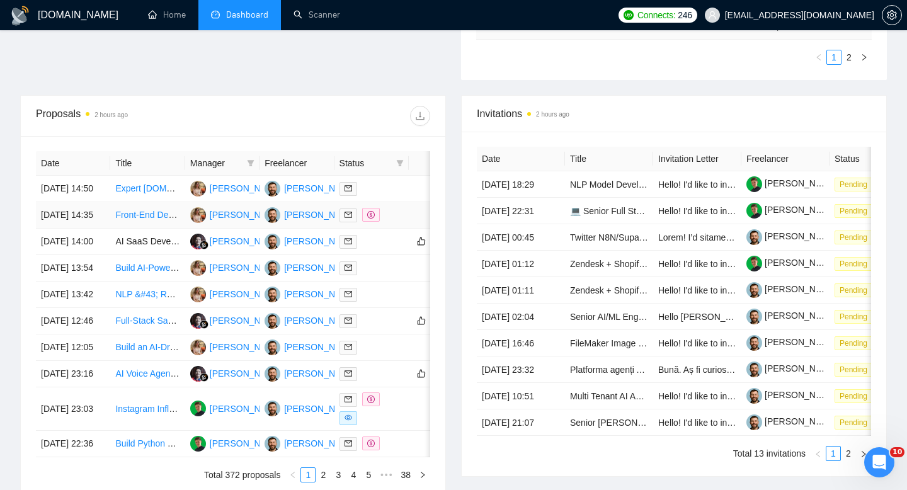
scroll to position [450, 0]
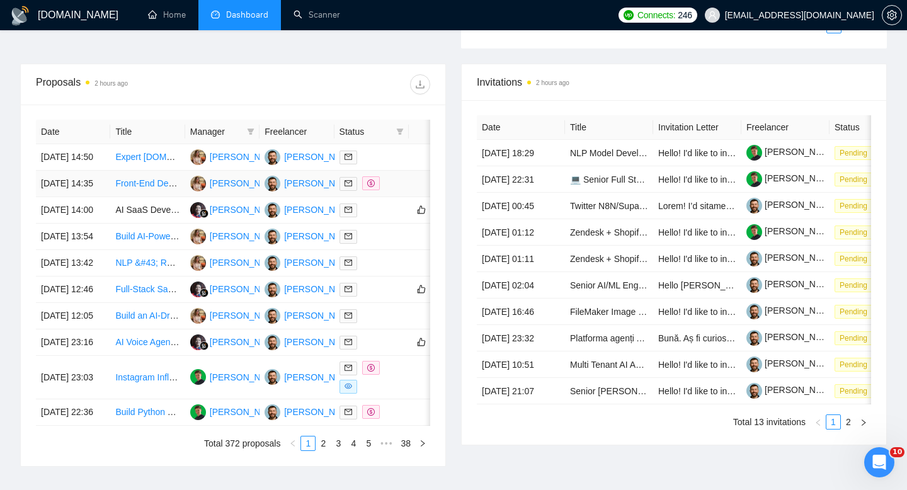
click at [100, 197] on td "[DATE] 14:35" at bounding box center [73, 184] width 74 height 26
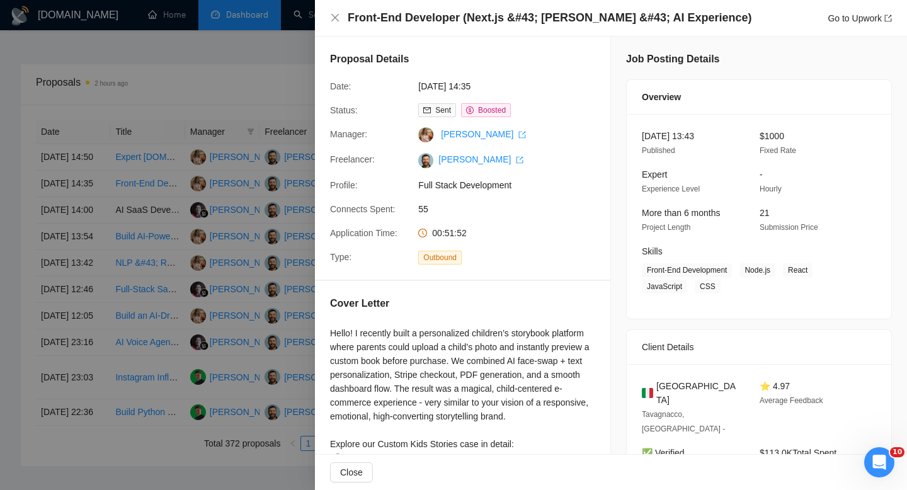
click at [392, 26] on div "Front-End Developer (Next.js &#43; Figma &#43; AI Experience) Go to Upwork" at bounding box center [611, 18] width 592 height 37
click at [384, 22] on h4 "Front-End Developer (Next.js &#43; [PERSON_NAME] &#43; AI Experience)" at bounding box center [550, 18] width 404 height 16
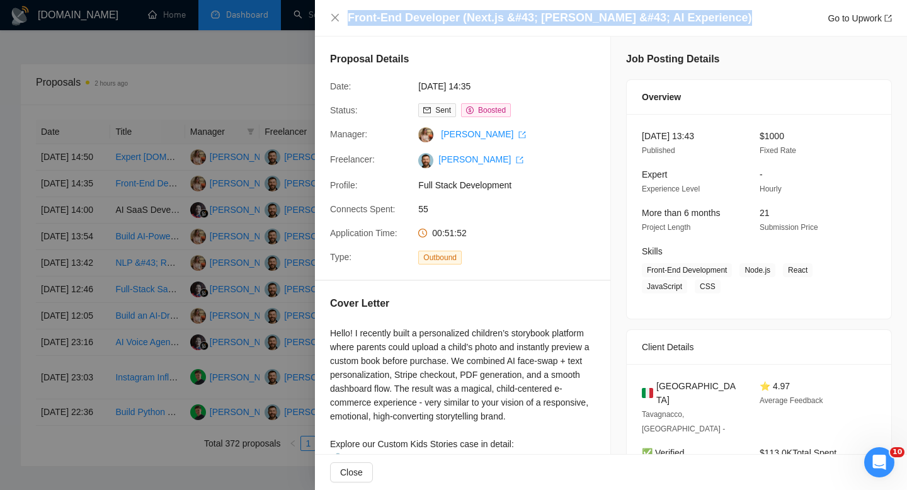
click at [384, 22] on h4 "Front-End Developer (Next.js &#43; [PERSON_NAME] &#43; AI Experience)" at bounding box center [550, 18] width 404 height 16
copy h4 "Front-End Developer (Next.js &#43; [PERSON_NAME] &#43; AI Experience)"
click at [332, 16] on icon "close" at bounding box center [335, 18] width 10 height 10
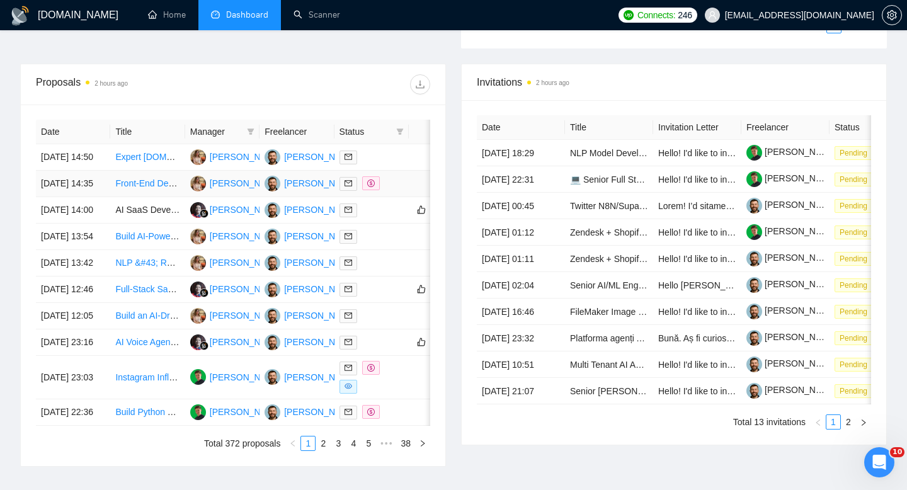
click at [91, 197] on td "[DATE] 14:35" at bounding box center [73, 184] width 74 height 26
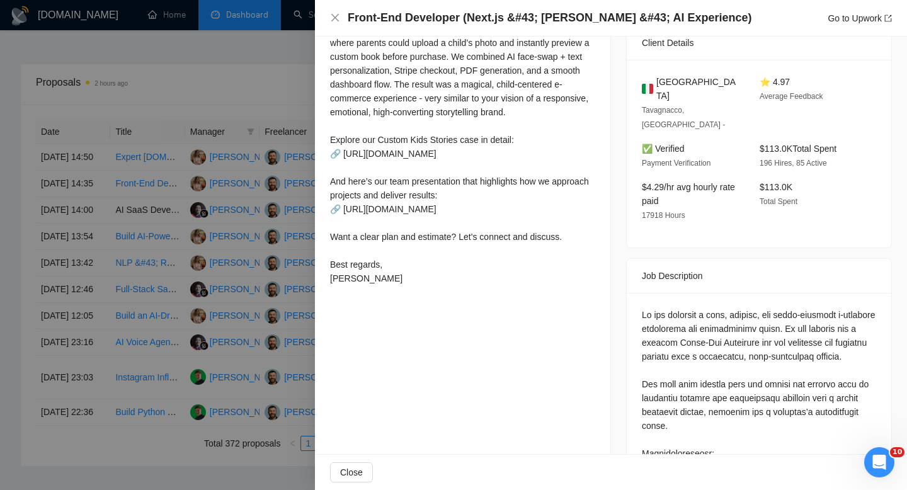
scroll to position [324, 0]
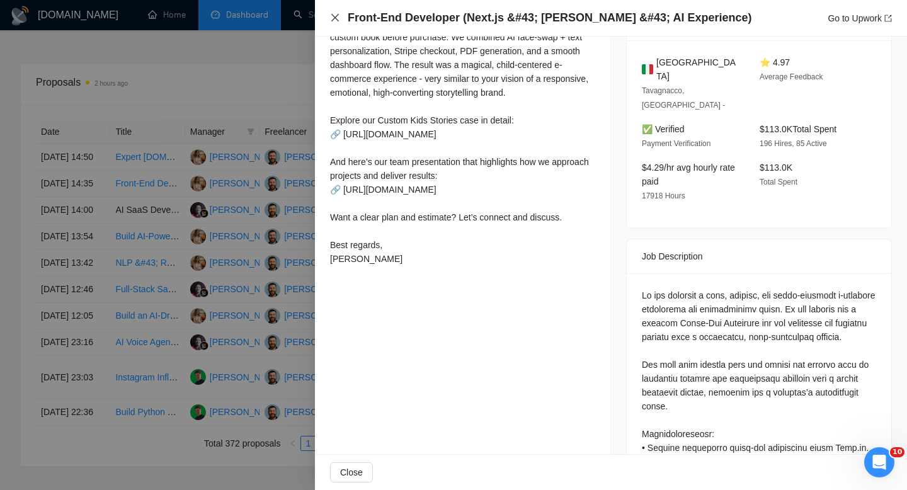
click at [334, 21] on icon "close" at bounding box center [335, 18] width 10 height 10
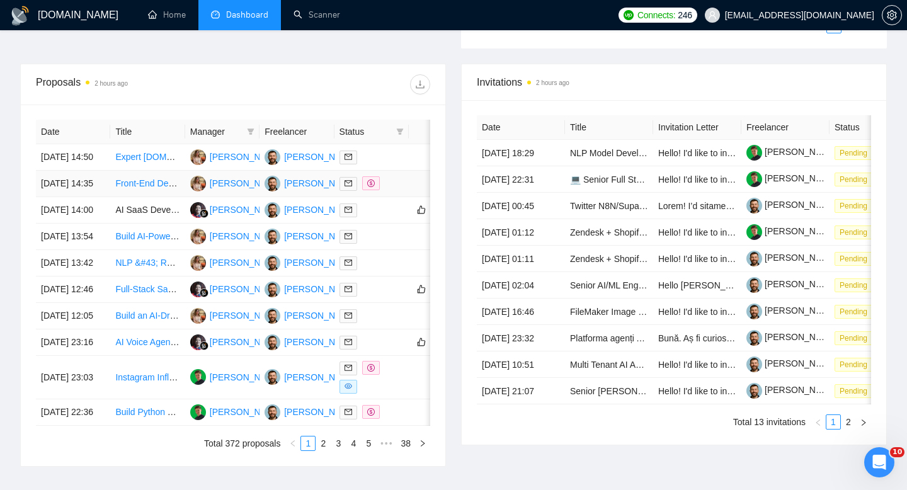
click at [160, 188] on link "Front-End Developer (Next.js &#43; [PERSON_NAME] &#43; AI Experience)" at bounding box center [265, 183] width 300 height 10
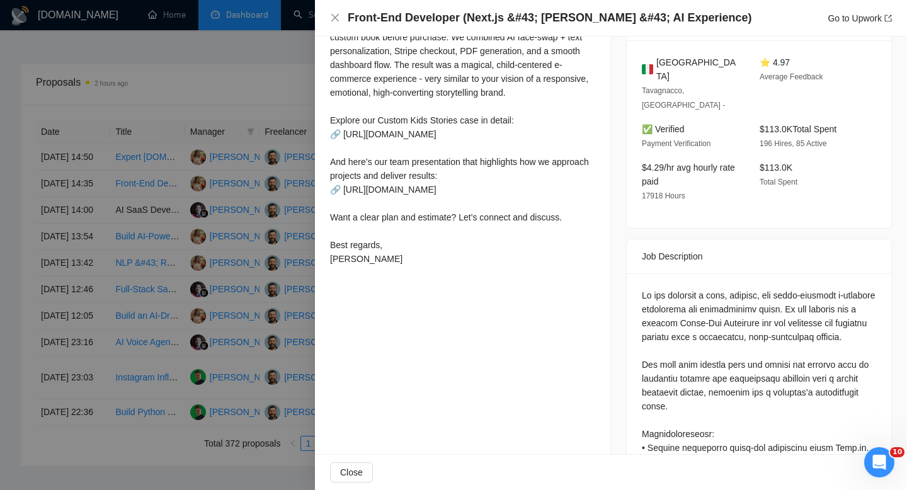
scroll to position [324, 0]
click at [665, 61] on span "Italy" at bounding box center [697, 69] width 83 height 28
copy span "Italy"
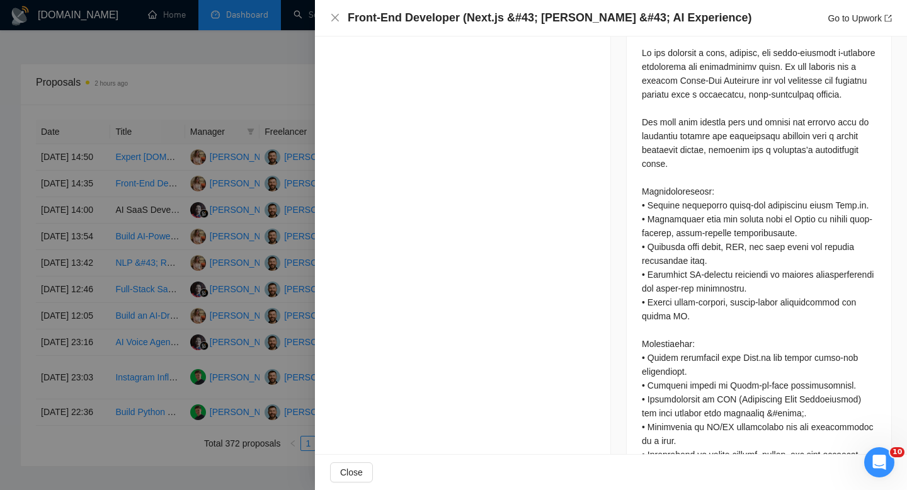
scroll to position [677, 0]
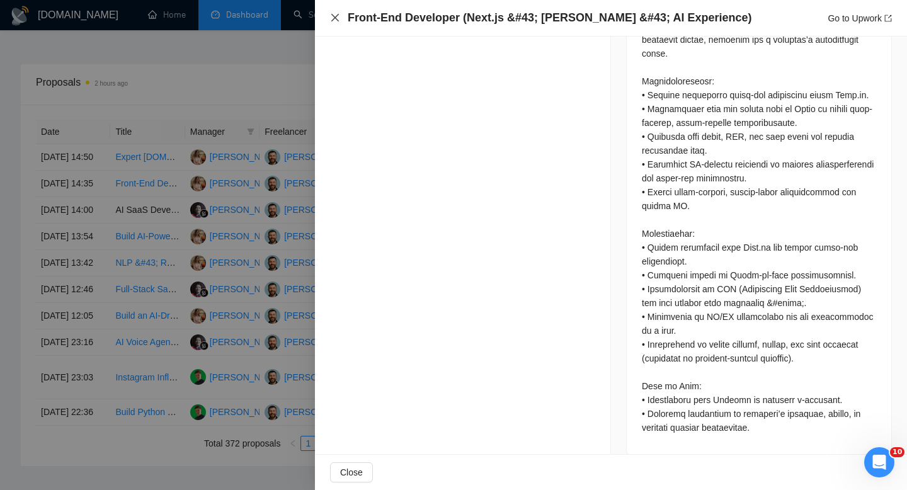
click at [330, 20] on icon "close" at bounding box center [335, 18] width 10 height 10
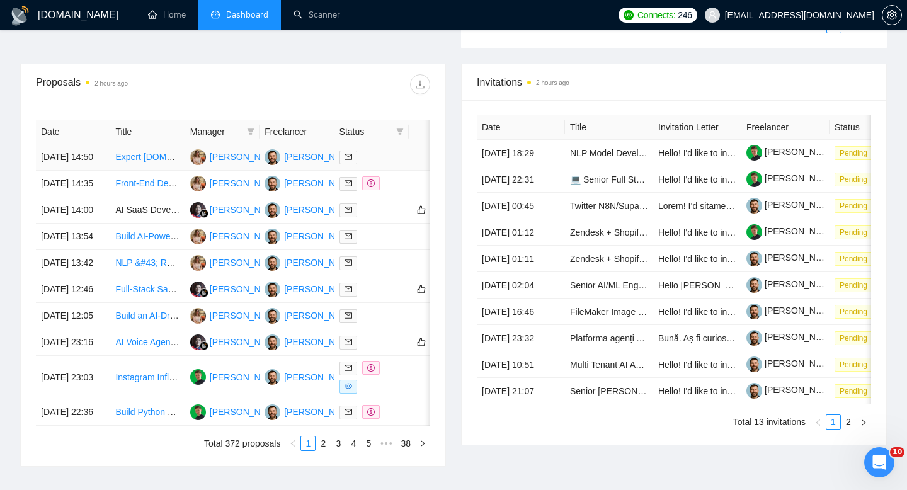
click at [103, 171] on td "[DATE] 14:50" at bounding box center [73, 157] width 74 height 26
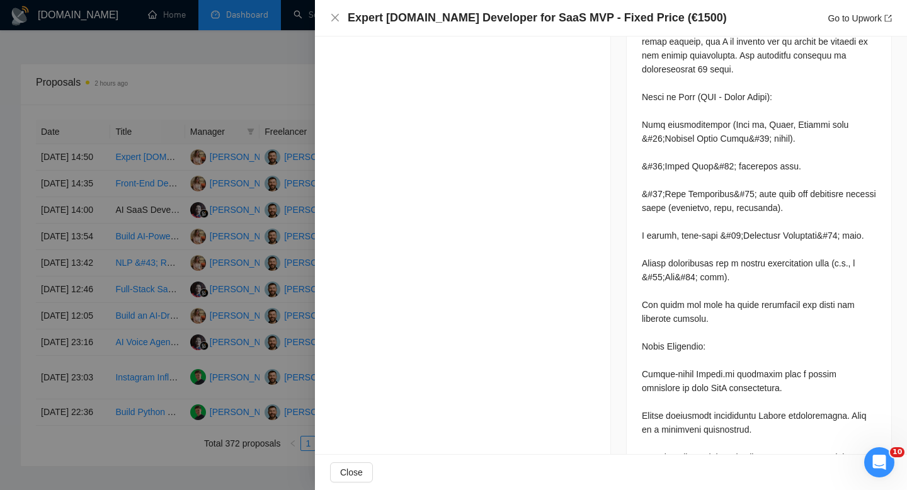
click at [421, 14] on h4 "Expert [DOMAIN_NAME] Developer for SaaS MVP - Fixed Price (€1500)" at bounding box center [537, 18] width 379 height 16
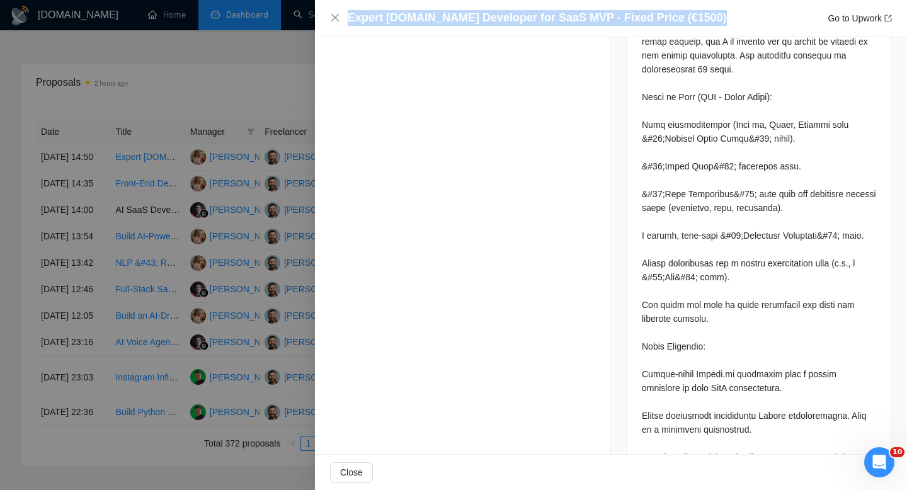
click at [421, 14] on h4 "Expert [DOMAIN_NAME] Developer for SaaS MVP - Fixed Price (€1500)" at bounding box center [537, 18] width 379 height 16
copy h4 "Expert [DOMAIN_NAME] Developer for SaaS MVP - Fixed Price (€1500)"
click at [334, 14] on icon "close" at bounding box center [335, 18] width 10 height 10
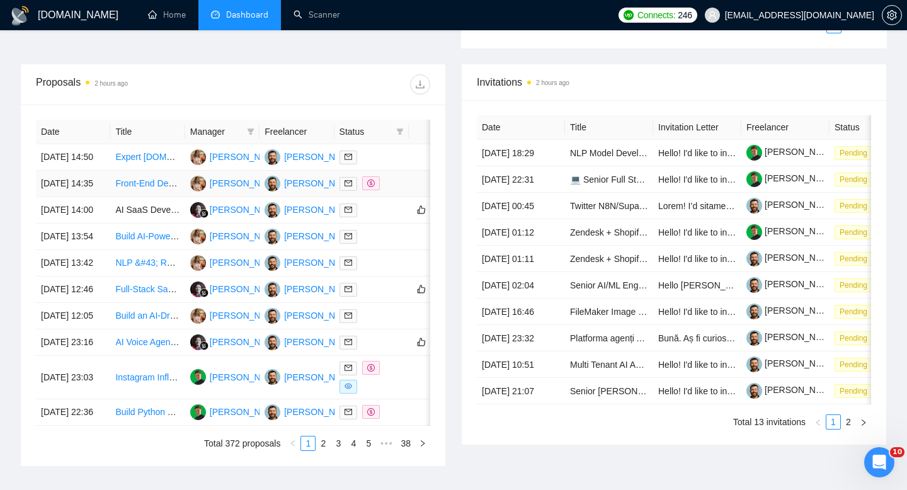
click at [103, 197] on td "[DATE] 14:35" at bounding box center [73, 184] width 74 height 26
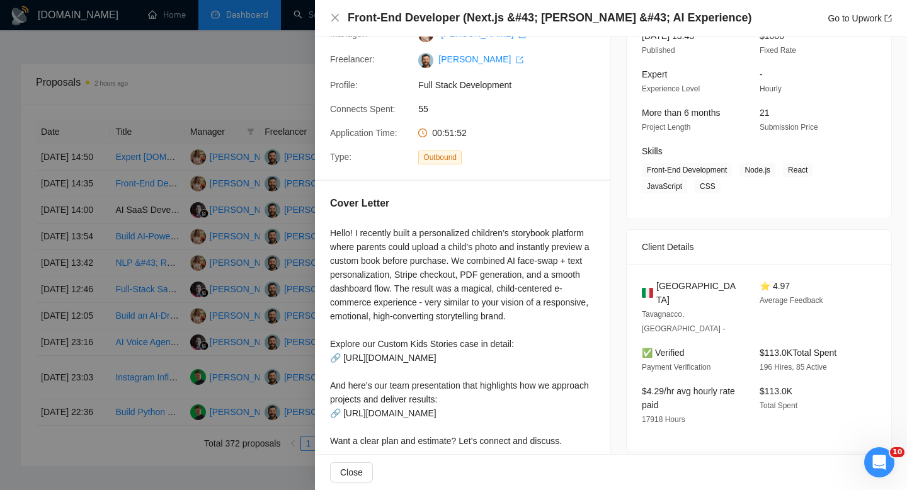
scroll to position [100, 0]
click at [333, 16] on icon "close" at bounding box center [335, 18] width 8 height 8
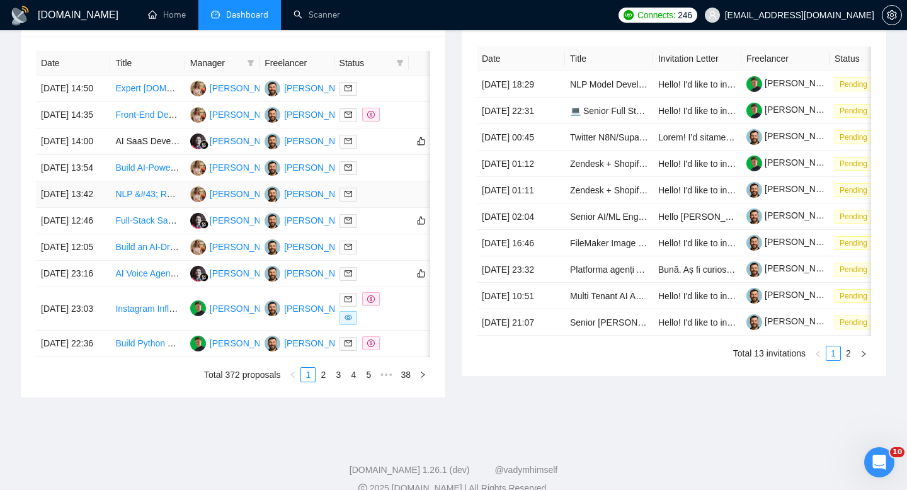
scroll to position [520, 0]
click at [102, 260] on td "[DATE] 12:05" at bounding box center [73, 247] width 74 height 26
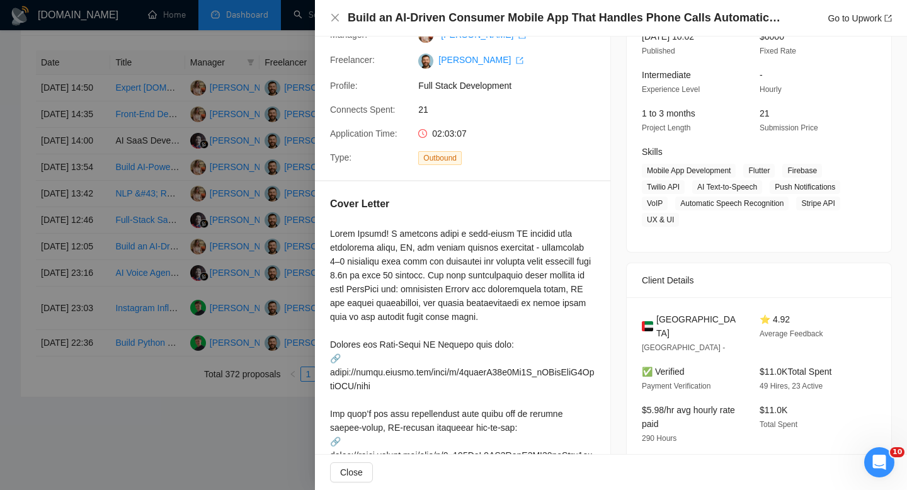
click at [339, 26] on div "Build an AI-Driven Consumer Mobile App That Handles Phone Calls Automatically (…" at bounding box center [611, 18] width 592 height 37
click at [336, 20] on icon "close" at bounding box center [335, 18] width 8 height 8
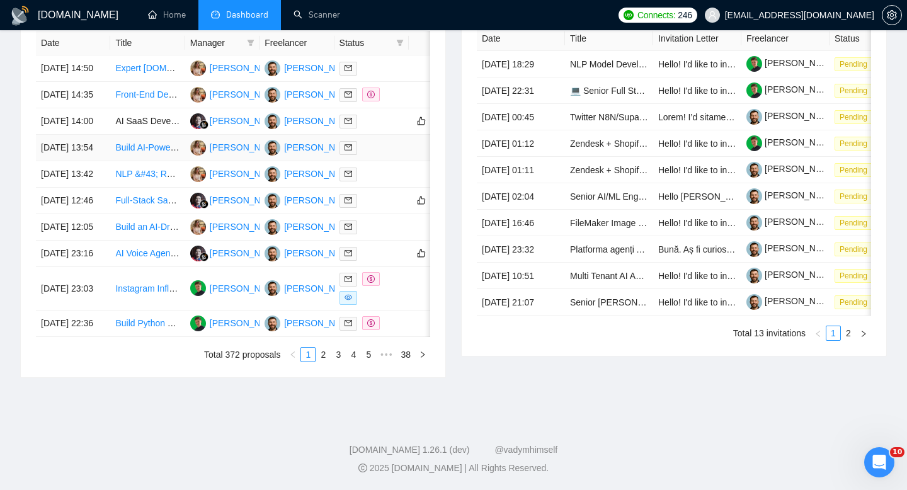
scroll to position [563, 0]
click at [108, 214] on td "[DATE] 12:46" at bounding box center [73, 201] width 74 height 26
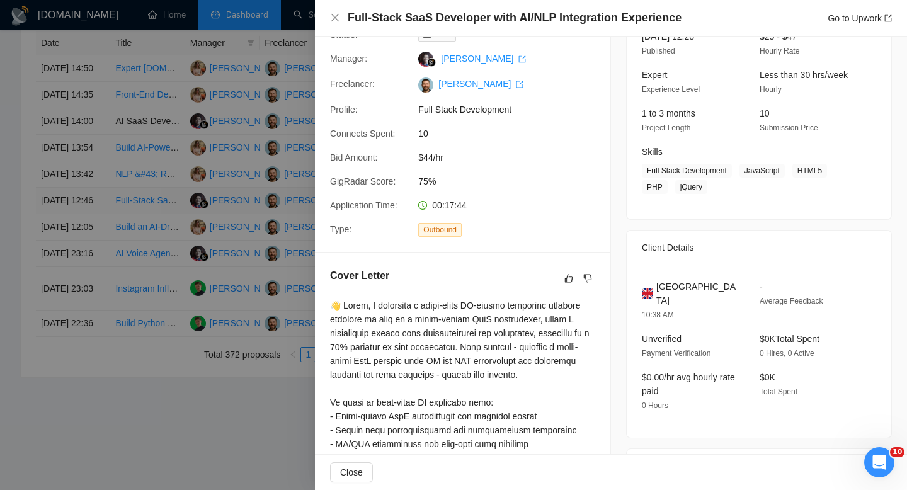
scroll to position [94, 0]
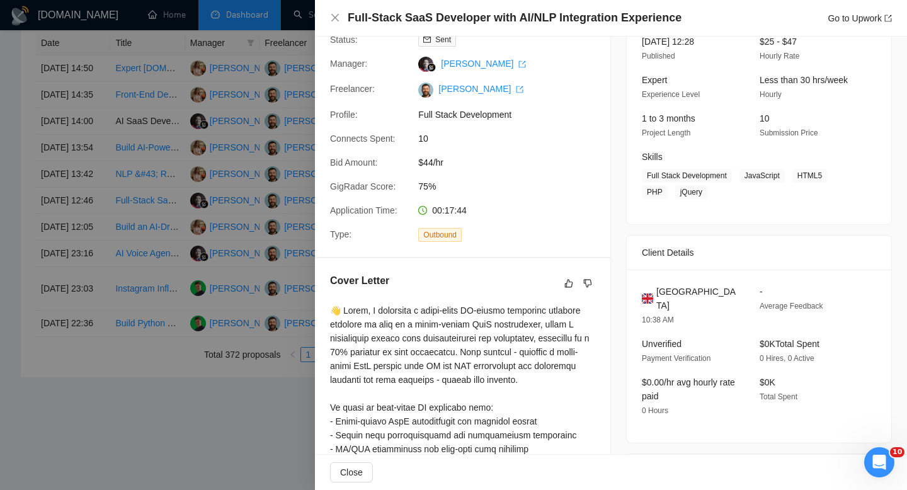
click at [97, 124] on div at bounding box center [453, 245] width 907 height 490
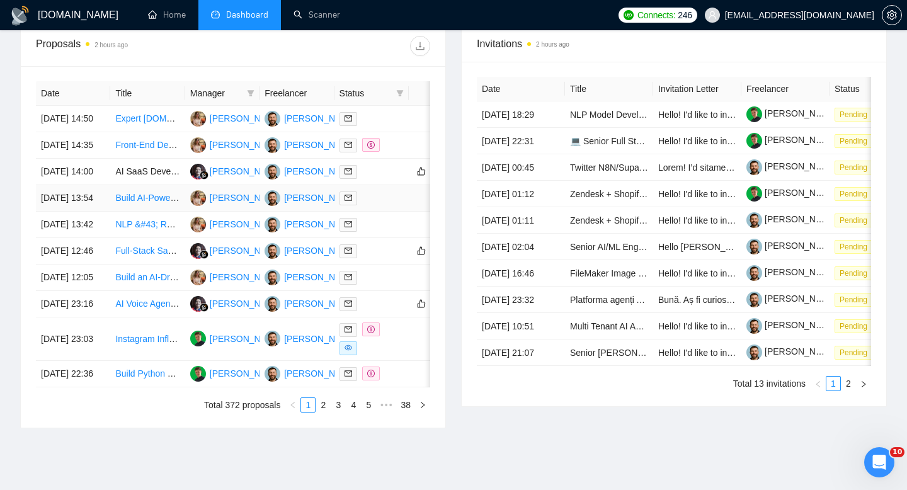
scroll to position [390, 0]
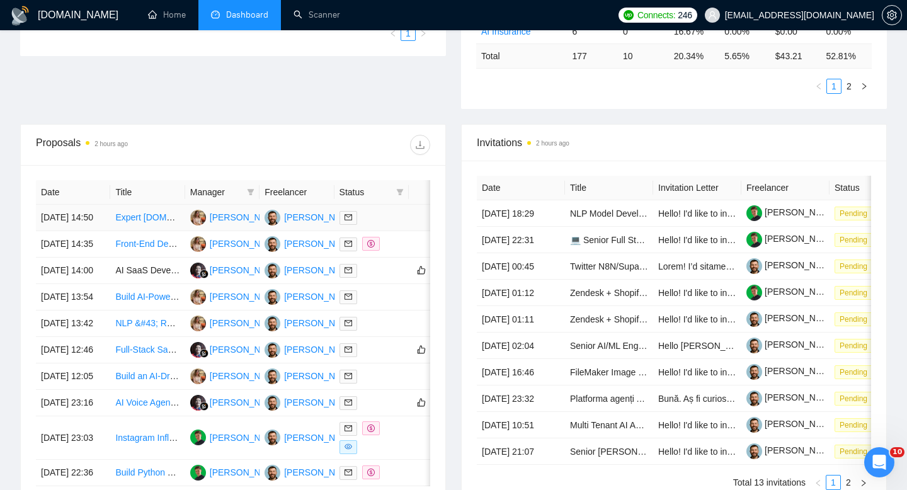
click at [98, 229] on td "[DATE] 14:50" at bounding box center [73, 218] width 74 height 26
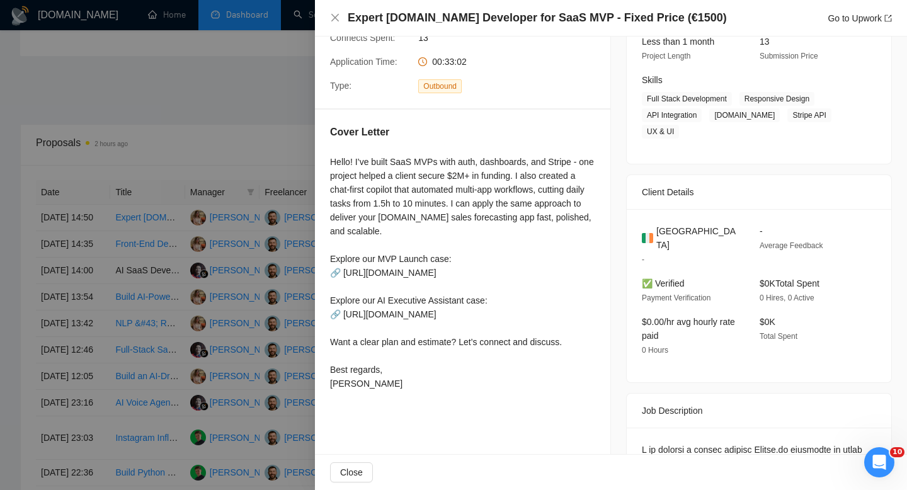
scroll to position [183, 0]
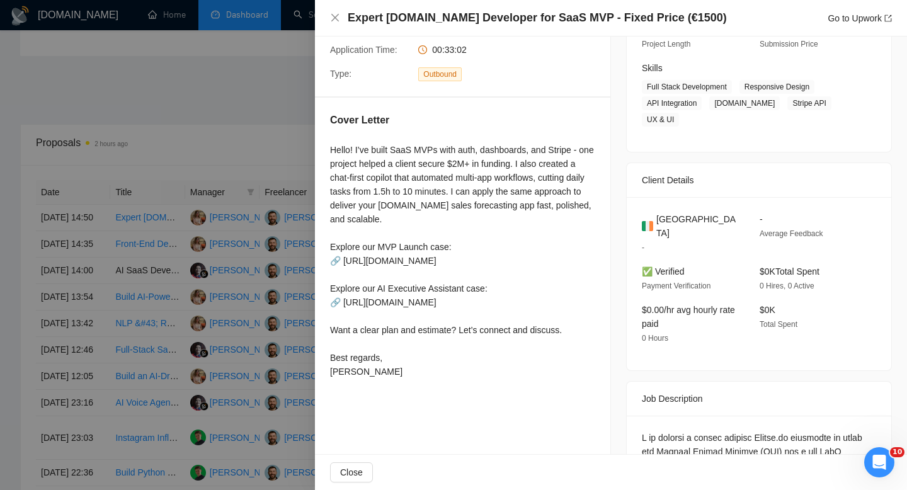
click at [659, 215] on span "Ireland" at bounding box center [697, 226] width 83 height 28
copy span "Ireland"
click at [340, 25] on div "Expert Bubble.io Developer for SaaS MVP - Fixed Price (€1500) Go to Upwork" at bounding box center [611, 18] width 562 height 16
click at [336, 21] on icon "close" at bounding box center [335, 18] width 10 height 10
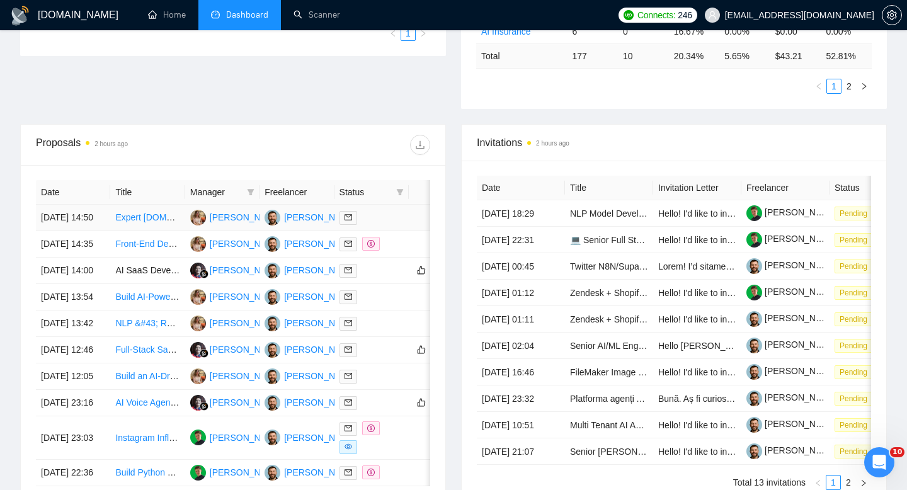
click at [93, 231] on td "[DATE] 14:50" at bounding box center [73, 218] width 74 height 26
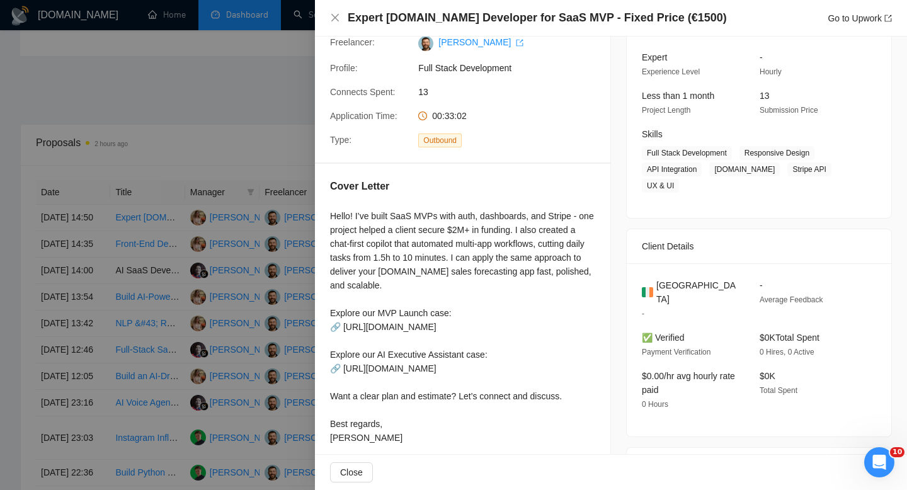
scroll to position [131, 0]
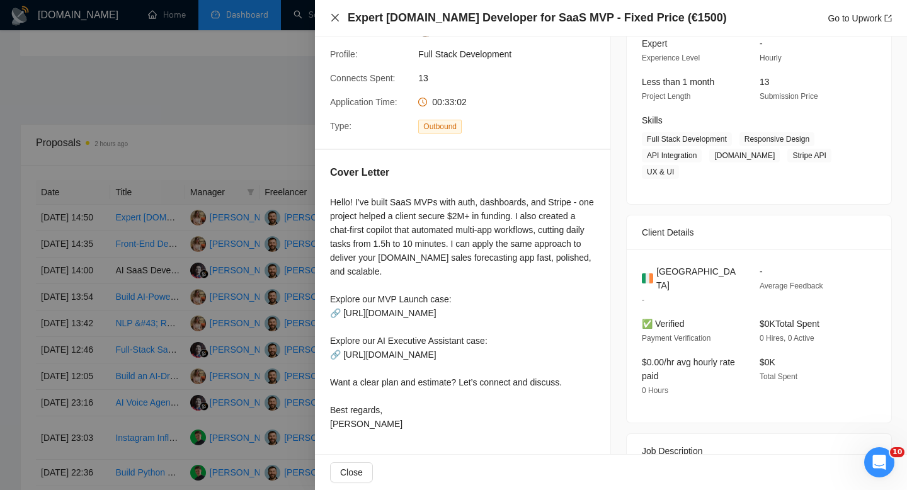
click at [333, 21] on icon "close" at bounding box center [335, 18] width 10 height 10
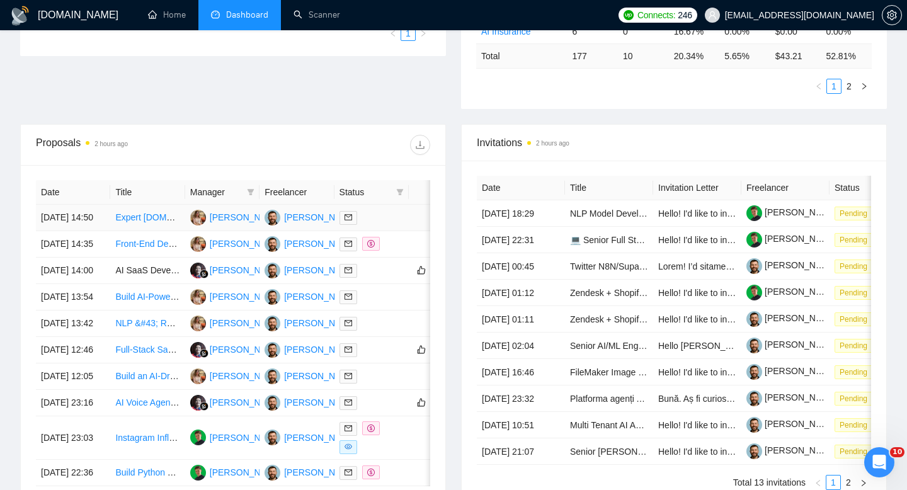
scroll to position [496, 0]
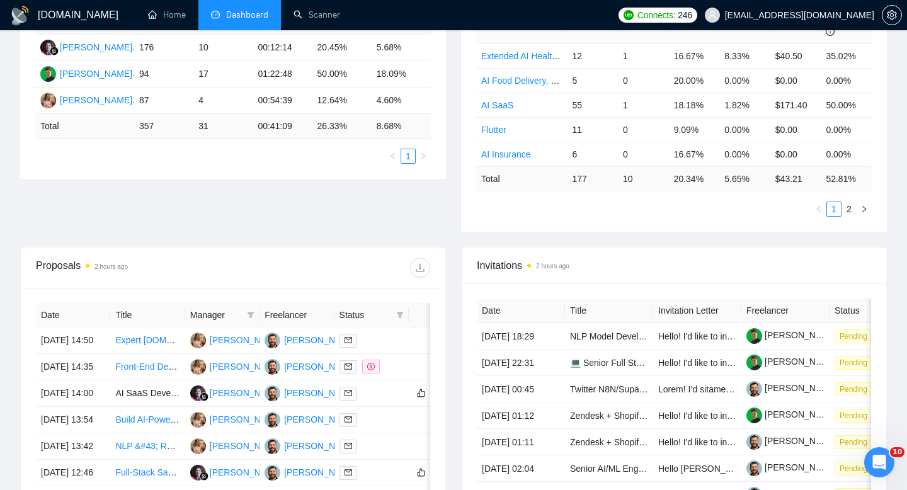
scroll to position [273, 0]
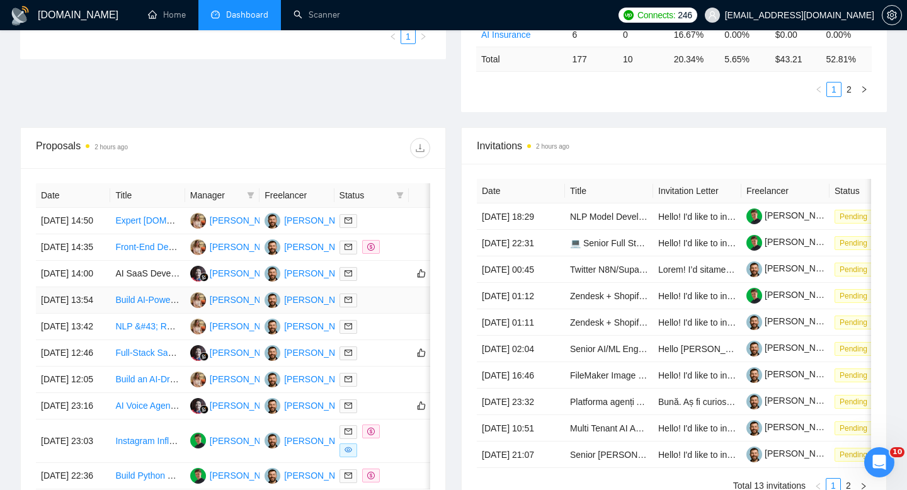
scroll to position [402, 0]
